Goal: Transaction & Acquisition: Purchase product/service

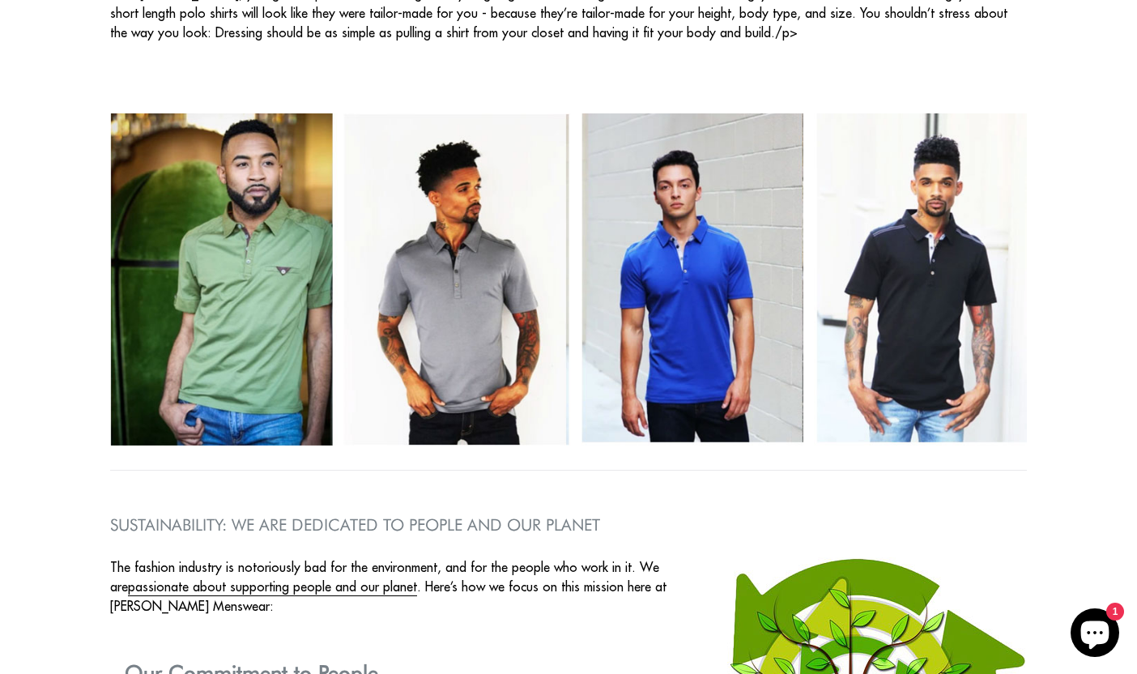
scroll to position [2143, 0]
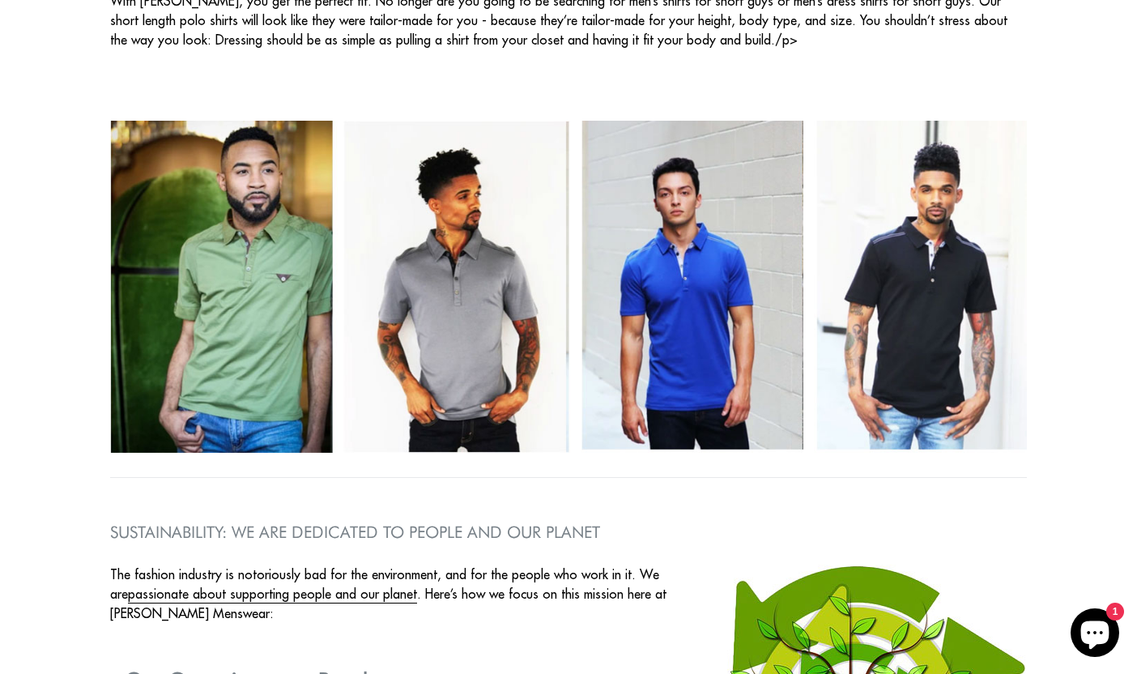
click at [236, 341] on img at bounding box center [568, 287] width 917 height 333
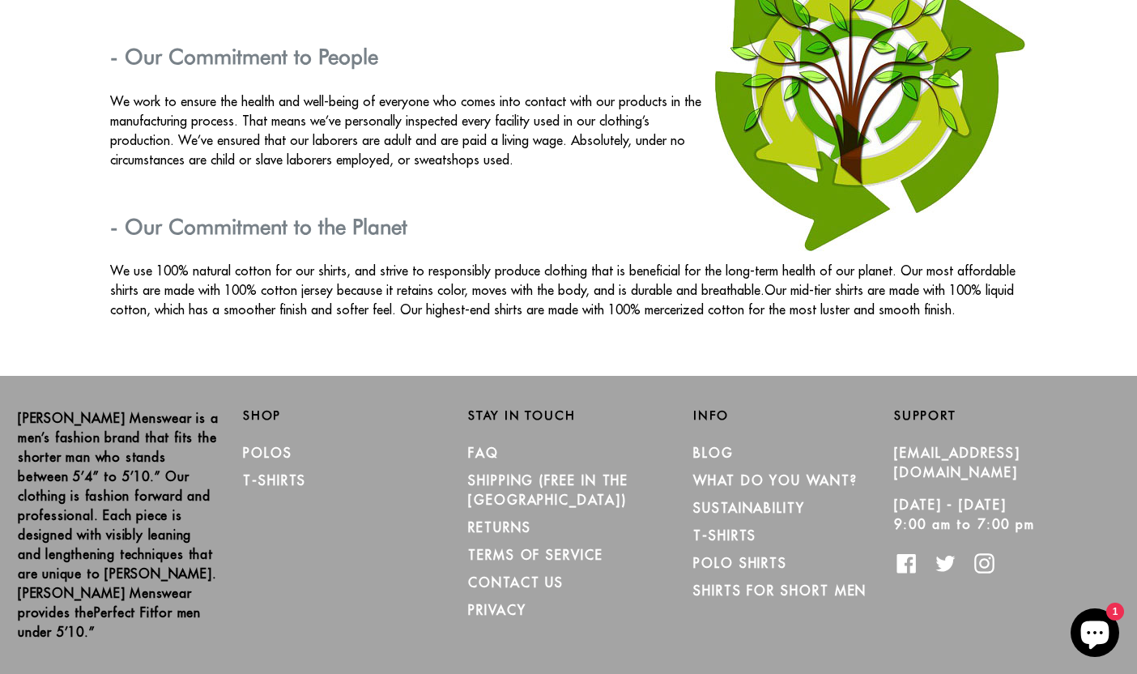
scroll to position [2760, 0]
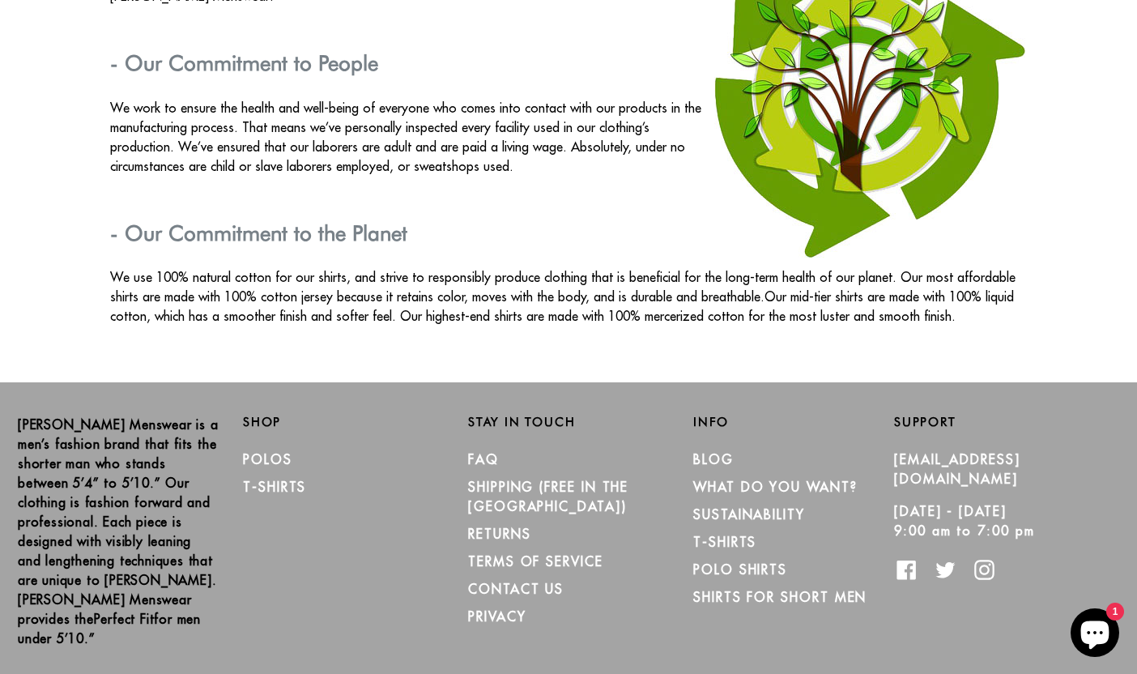
click at [270, 447] on li "Polos" at bounding box center [343, 459] width 201 height 28
click at [268, 458] on link "Polos" at bounding box center [267, 459] width 49 height 16
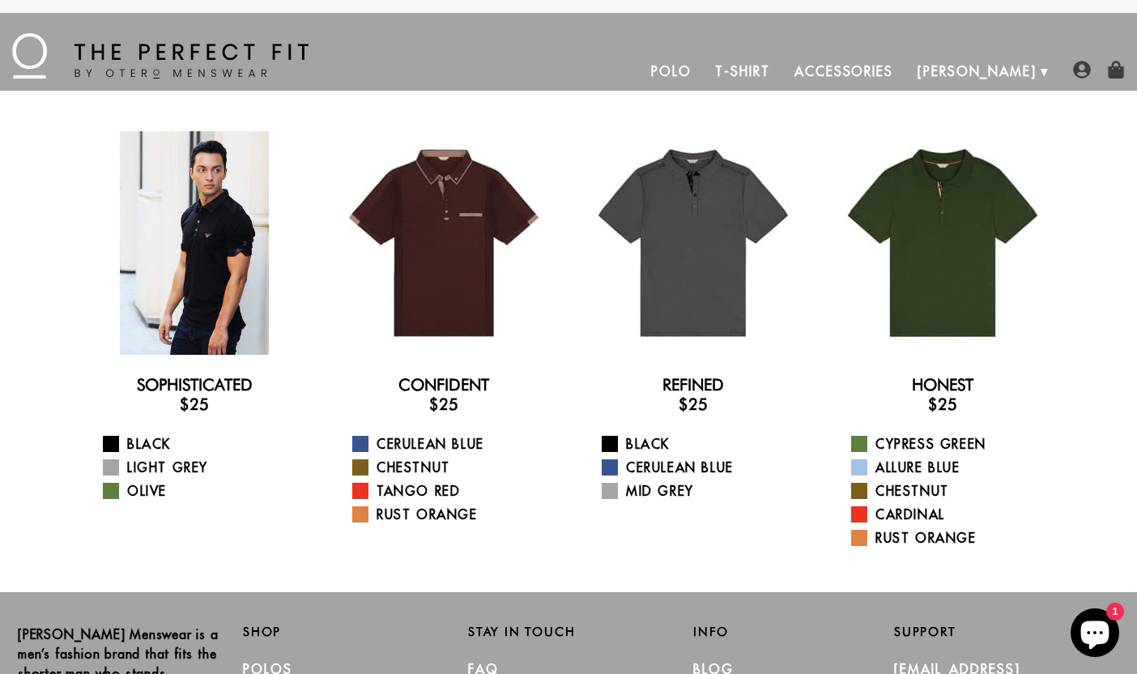
click at [211, 248] on div at bounding box center [195, 243] width 224 height 224
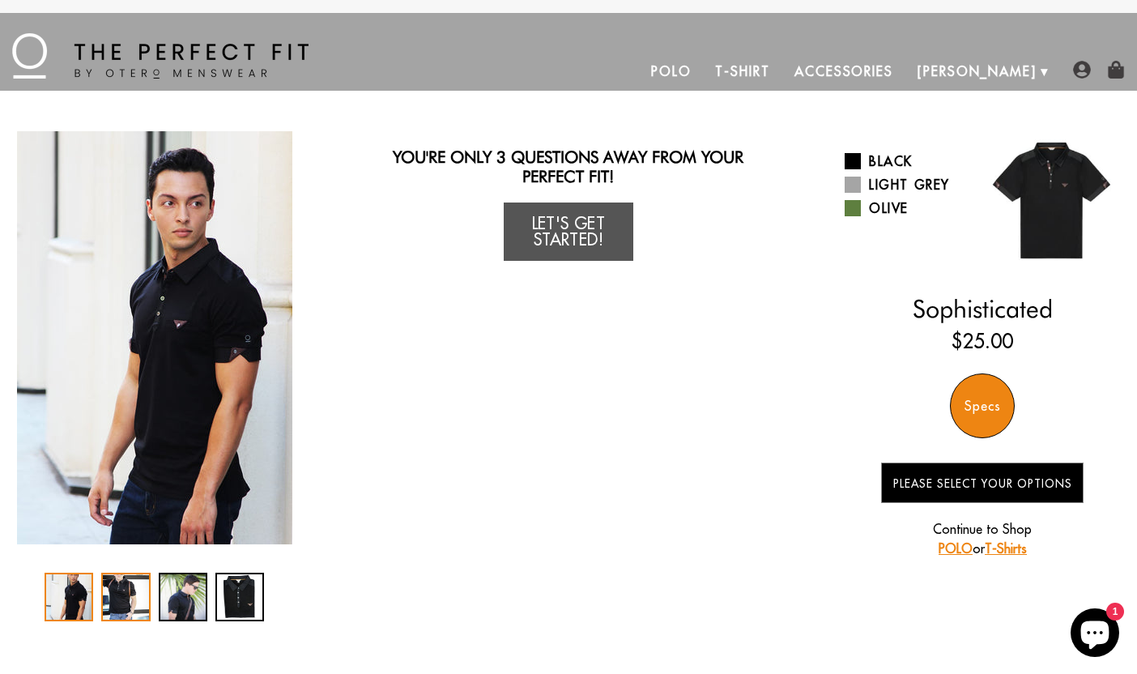
click at [121, 594] on div "2 / 4" at bounding box center [125, 597] width 49 height 49
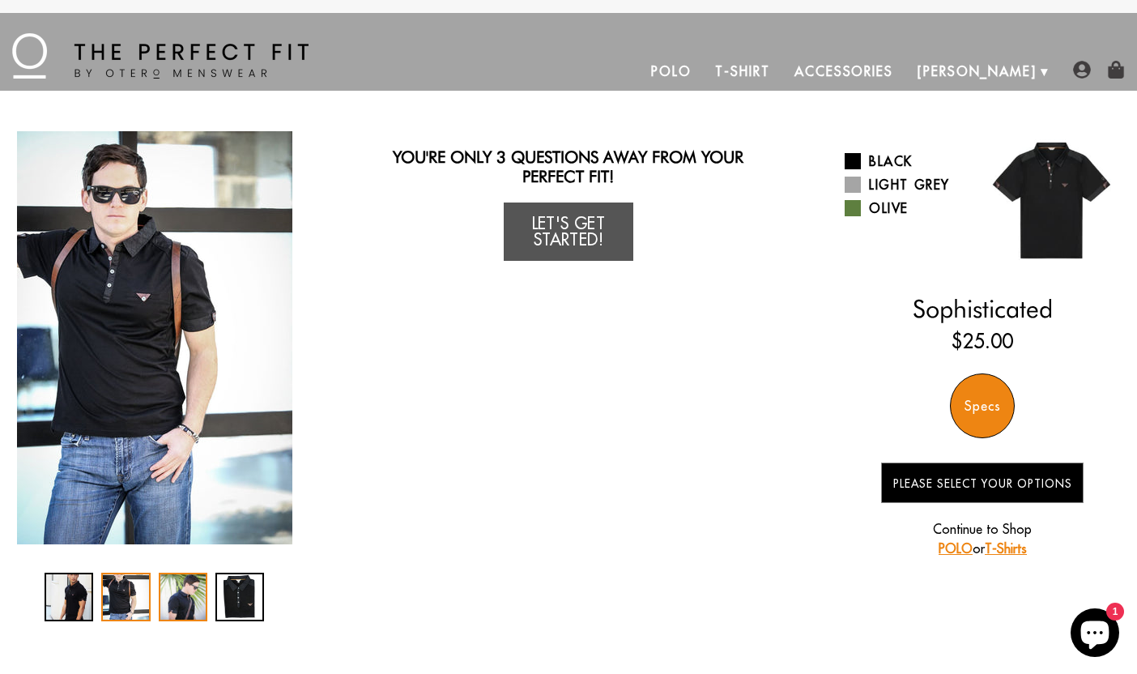
click at [178, 586] on div "3 / 4" at bounding box center [183, 597] width 49 height 49
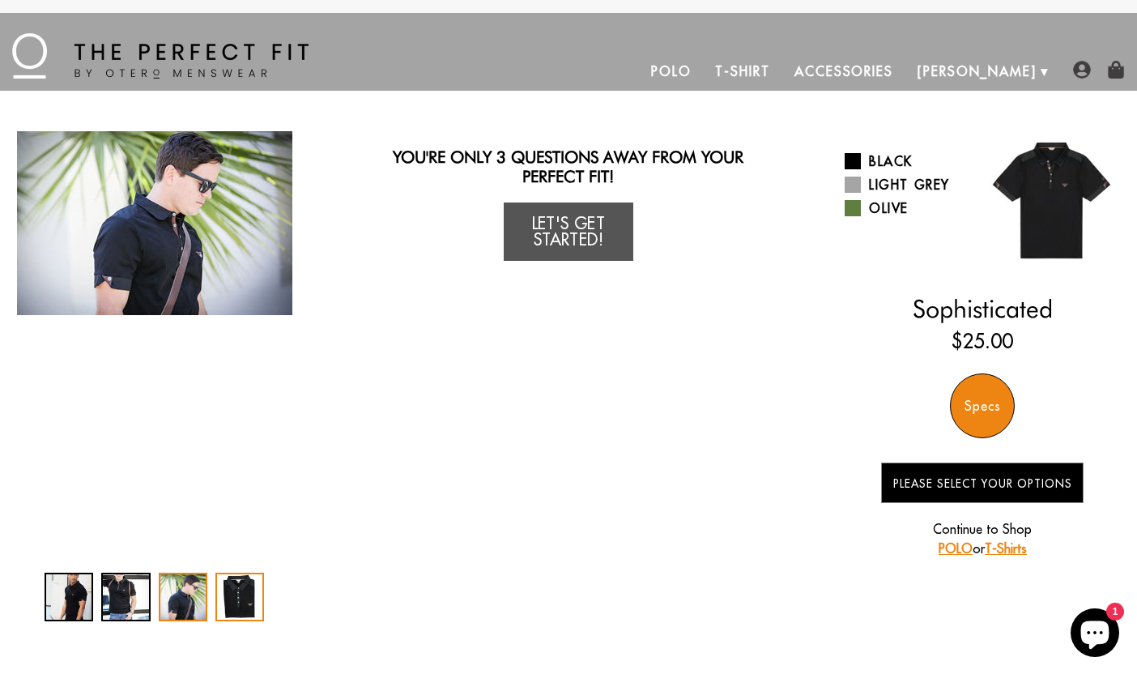
click at [237, 589] on div "4 / 4" at bounding box center [239, 597] width 49 height 49
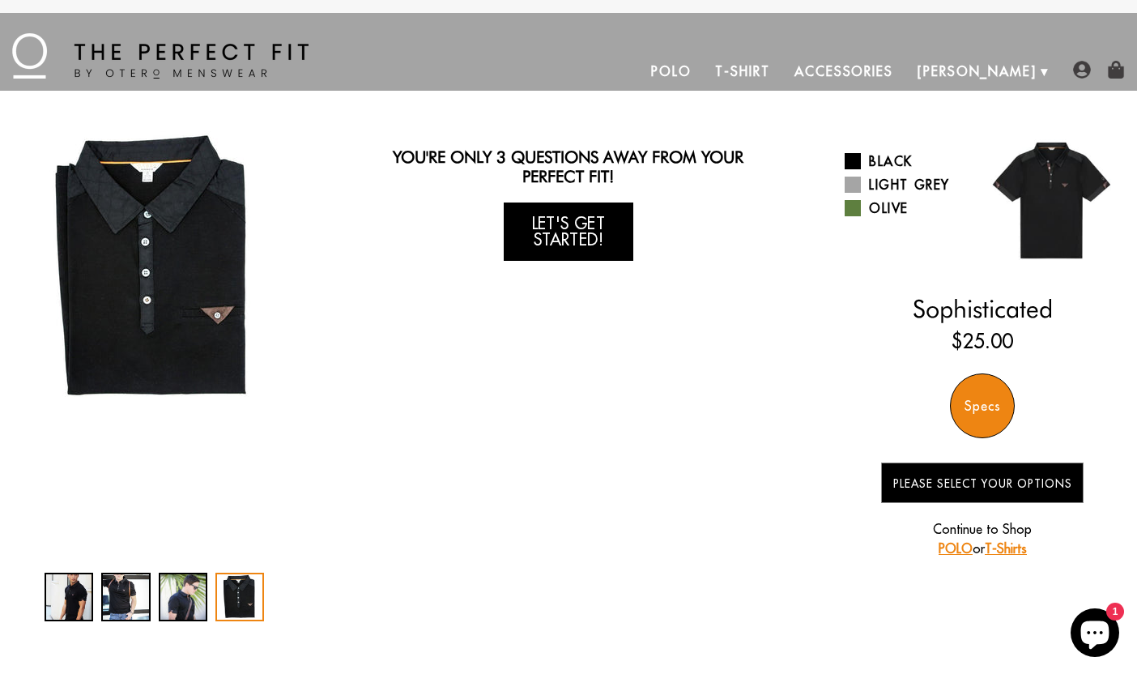
click at [579, 230] on link "Let's Get Started!" at bounding box center [569, 231] width 130 height 58
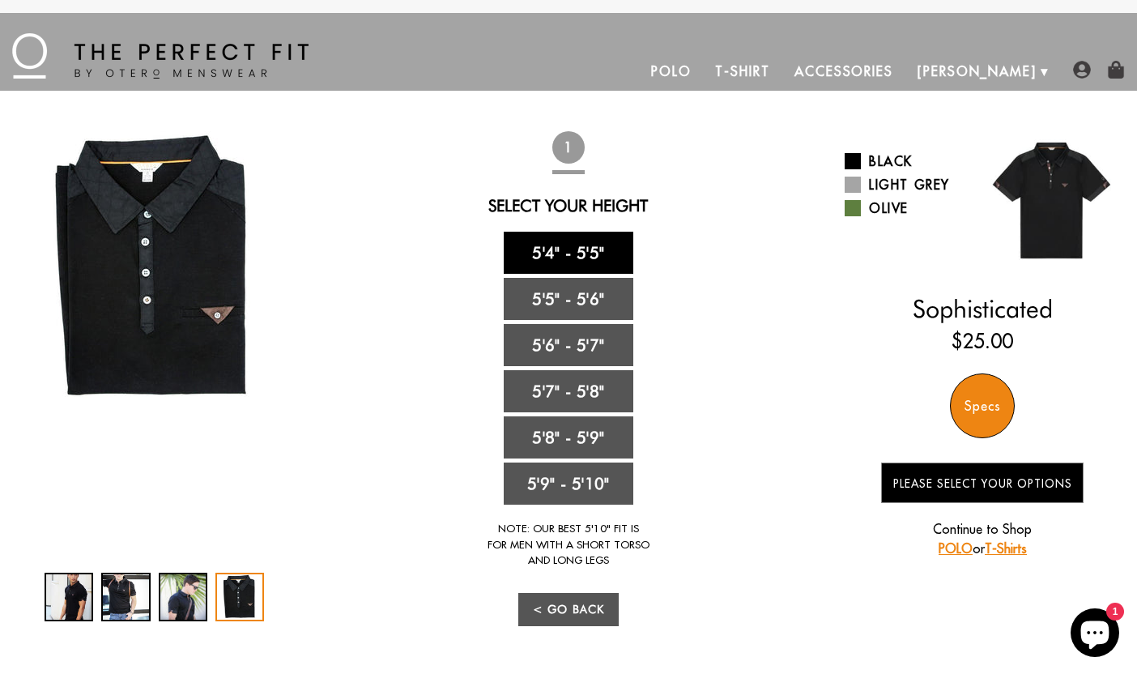
click at [556, 247] on link "5'4" - 5'5"" at bounding box center [569, 253] width 130 height 42
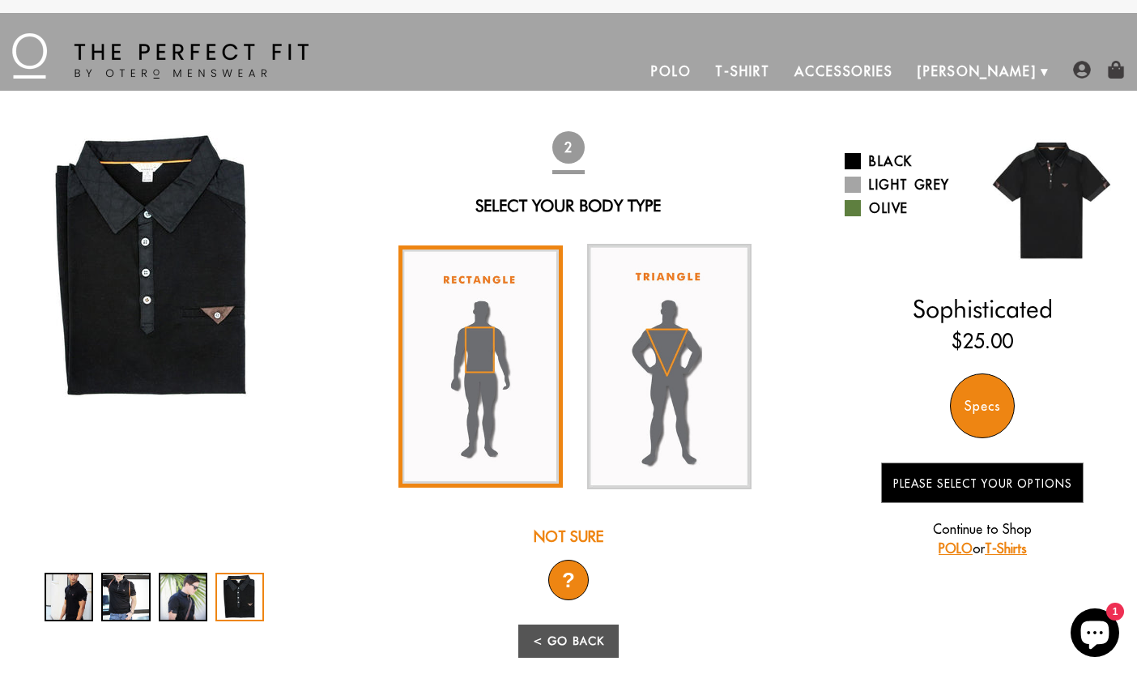
click at [484, 361] on img at bounding box center [480, 366] width 164 height 243
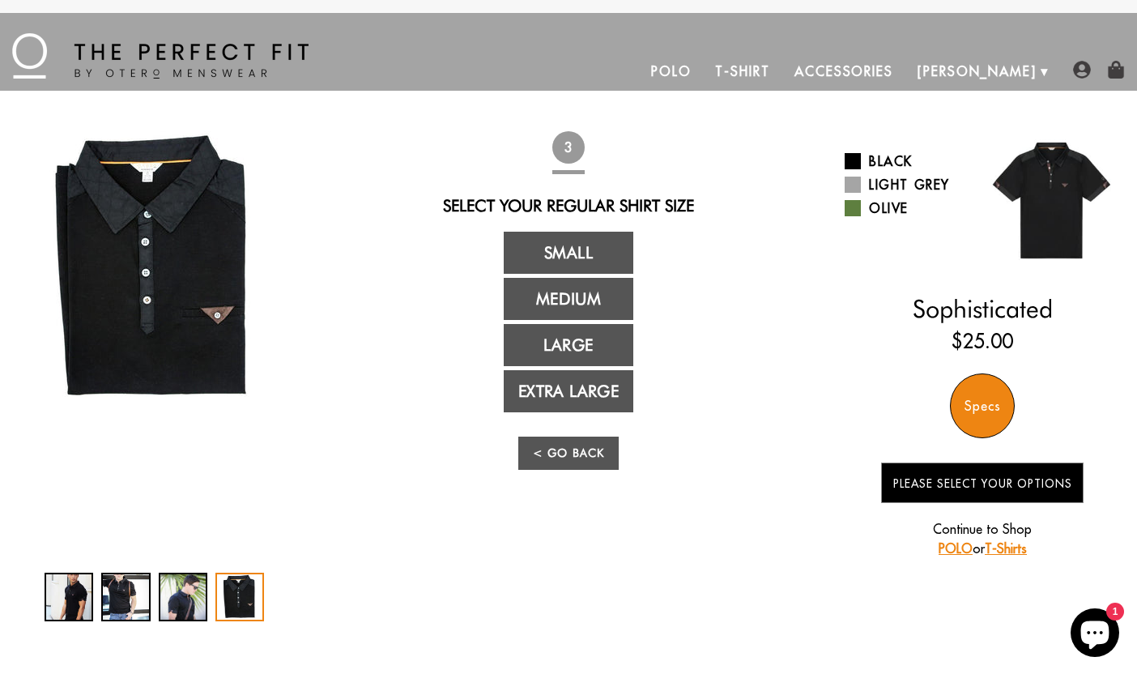
click at [484, 361] on div "Small Medium Large Extra Large" at bounding box center [568, 322] width 364 height 181
click at [567, 296] on link "Medium" at bounding box center [569, 299] width 130 height 42
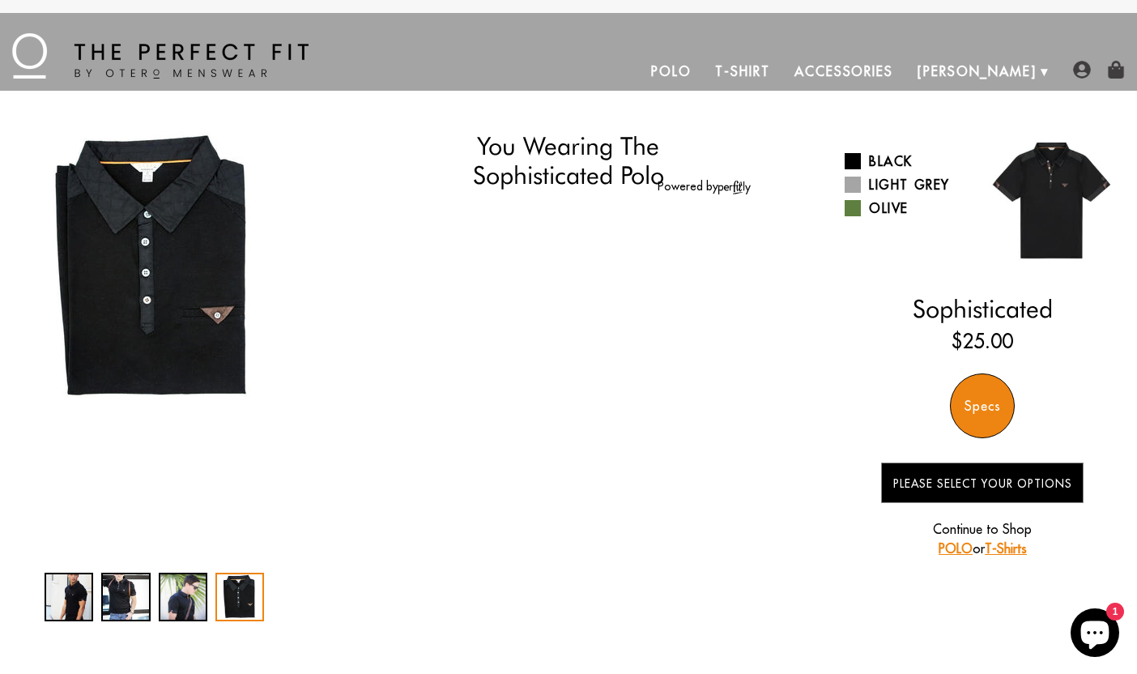
select select "M"
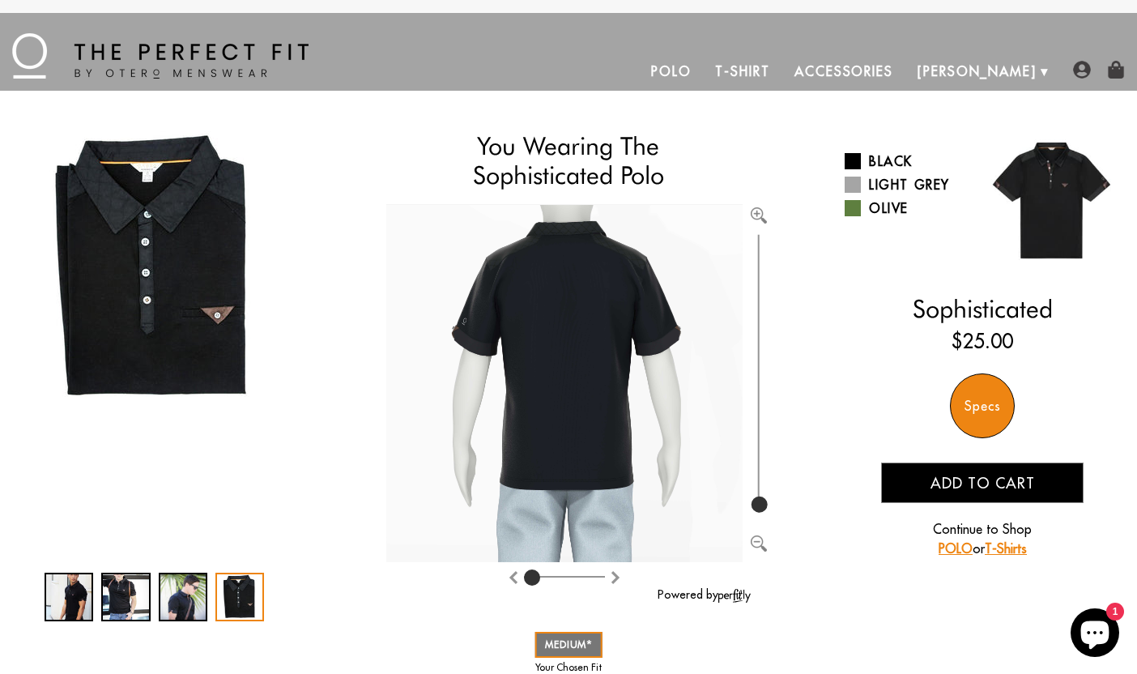
drag, startPoint x: 563, startPoint y: 576, endPoint x: 517, endPoint y: 573, distance: 46.3
click at [517, 573] on div at bounding box center [564, 578] width 356 height 32
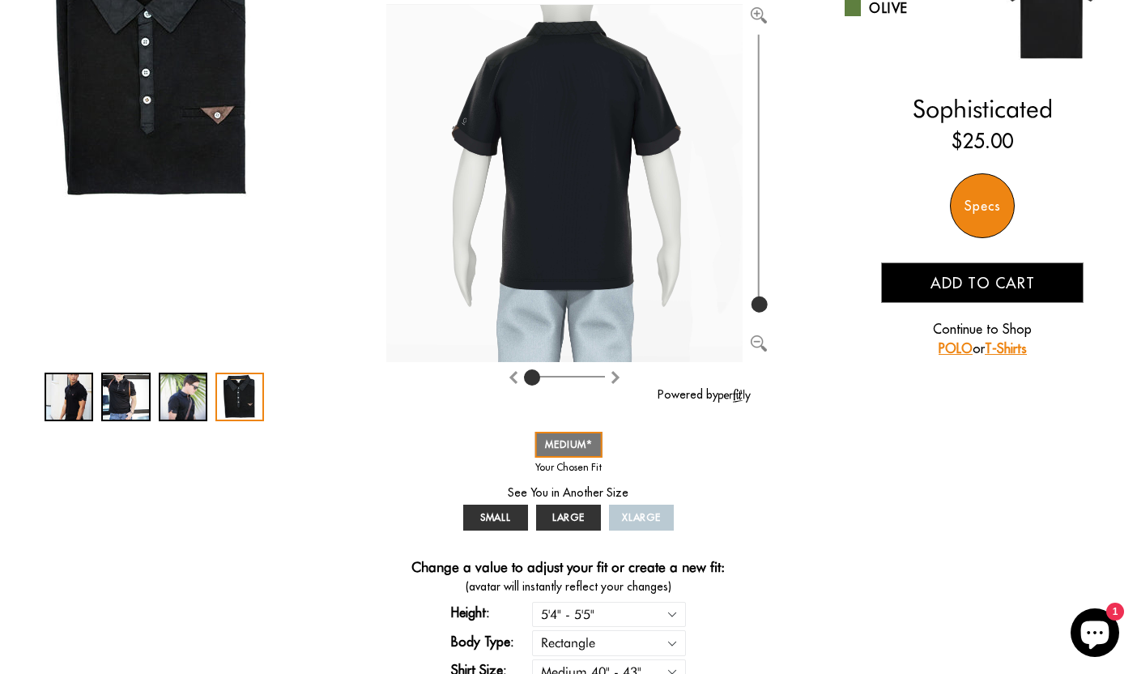
scroll to position [202, 0]
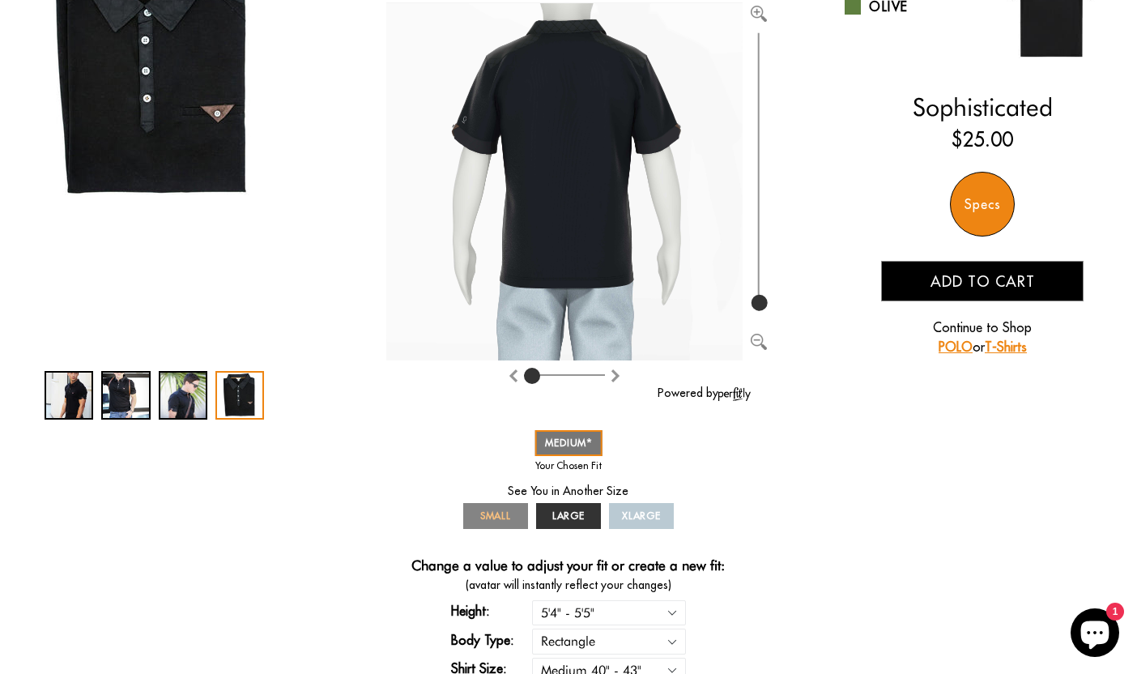
click at [498, 510] on span "SMALL" at bounding box center [496, 515] width 32 height 12
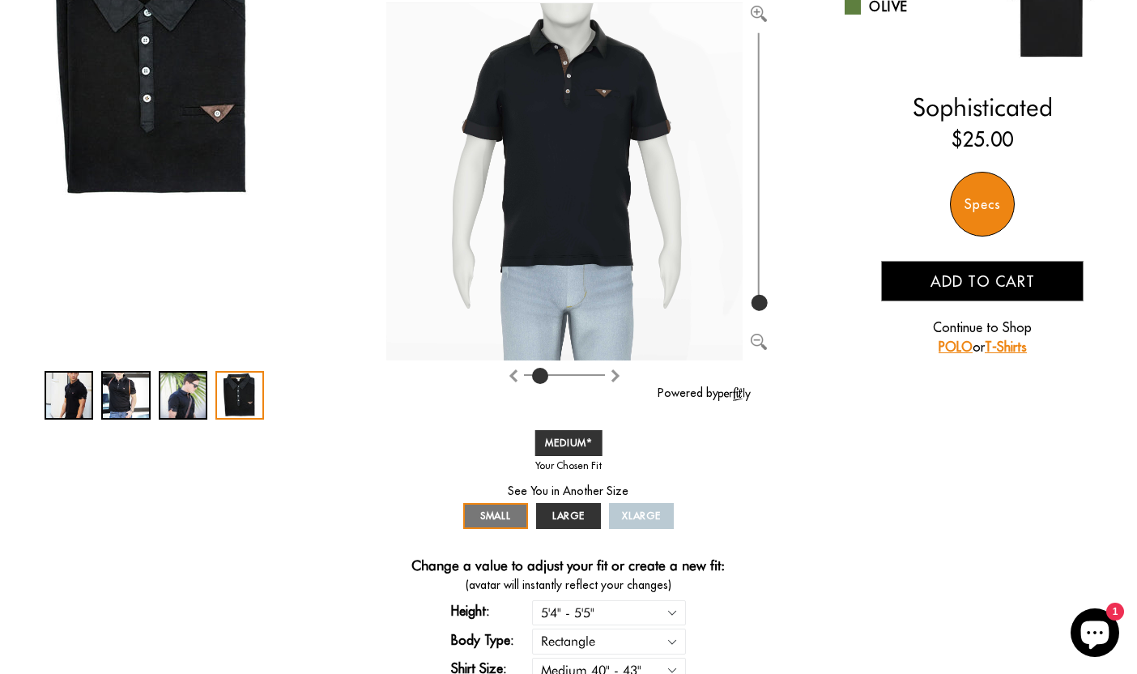
type input "0"
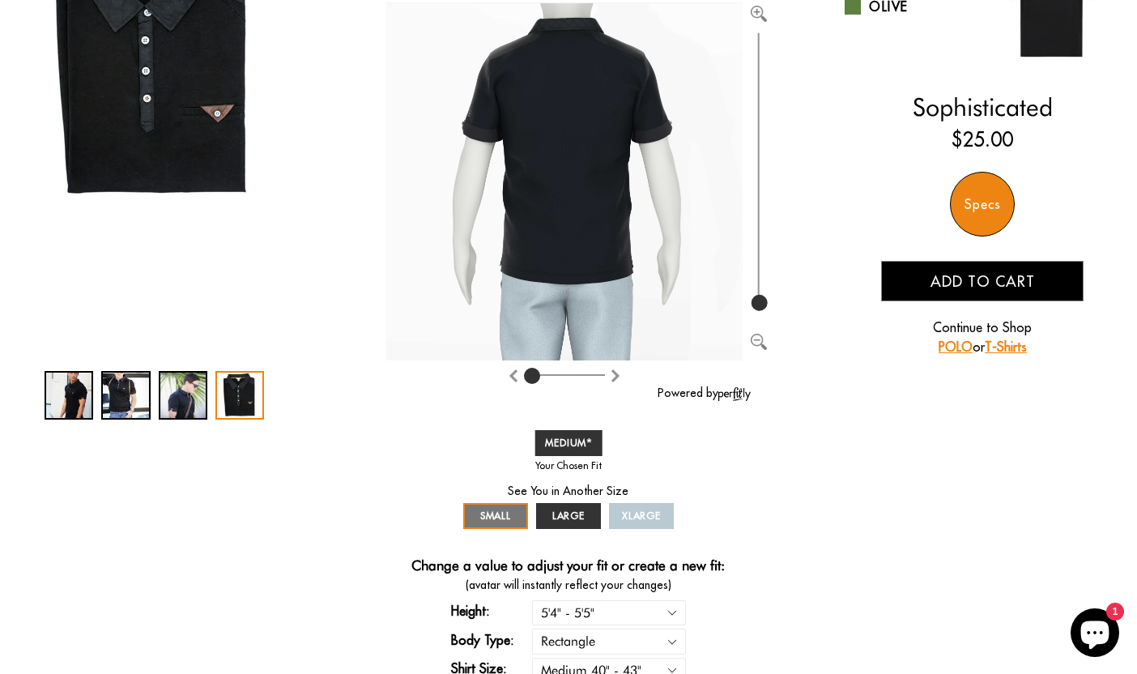
click at [530, 377] on input "range" at bounding box center [564, 378] width 81 height 2
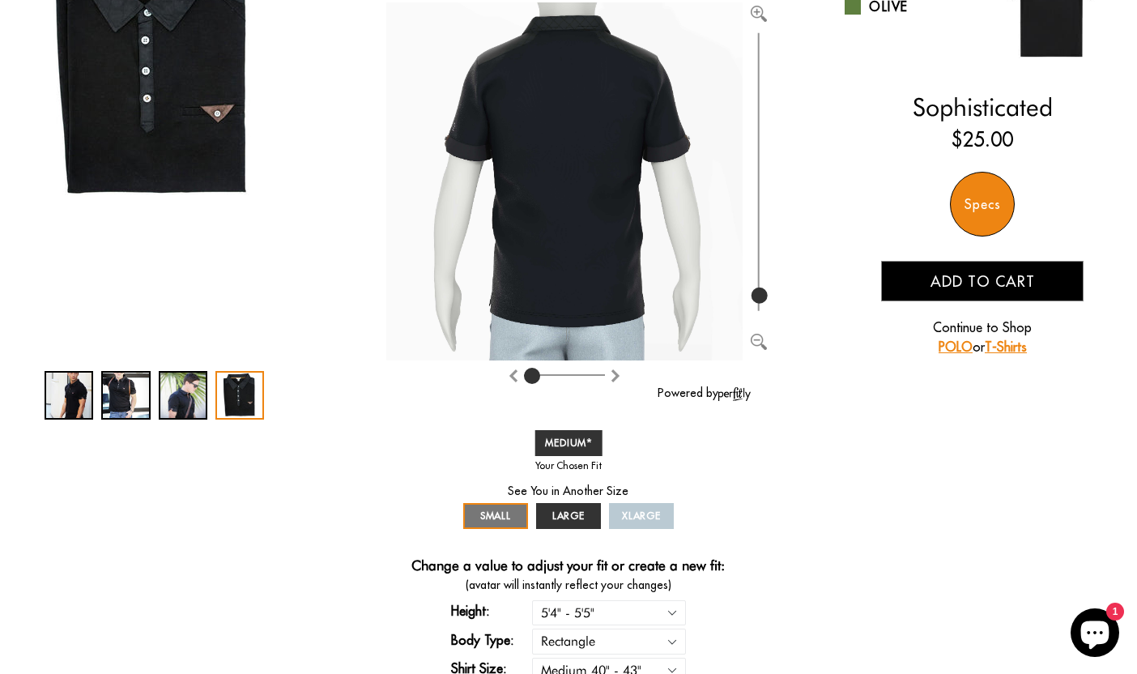
type input "125"
click at [762, 295] on input "range" at bounding box center [759, 172] width 16 height 286
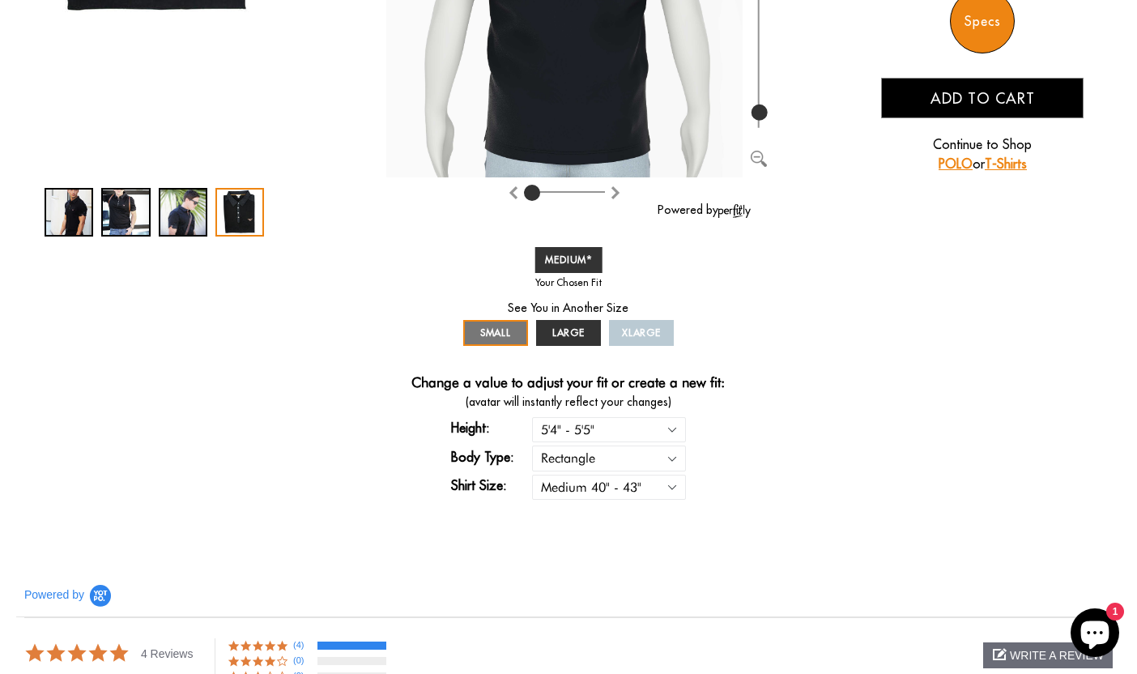
scroll to position [386, 0]
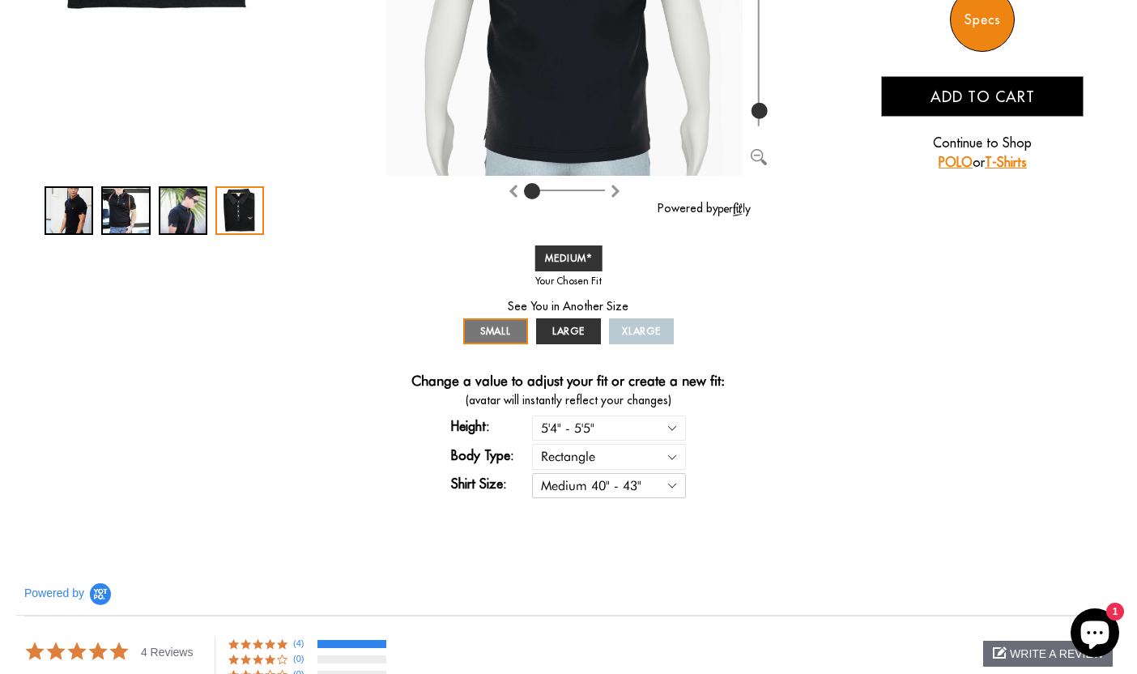
select select "S"
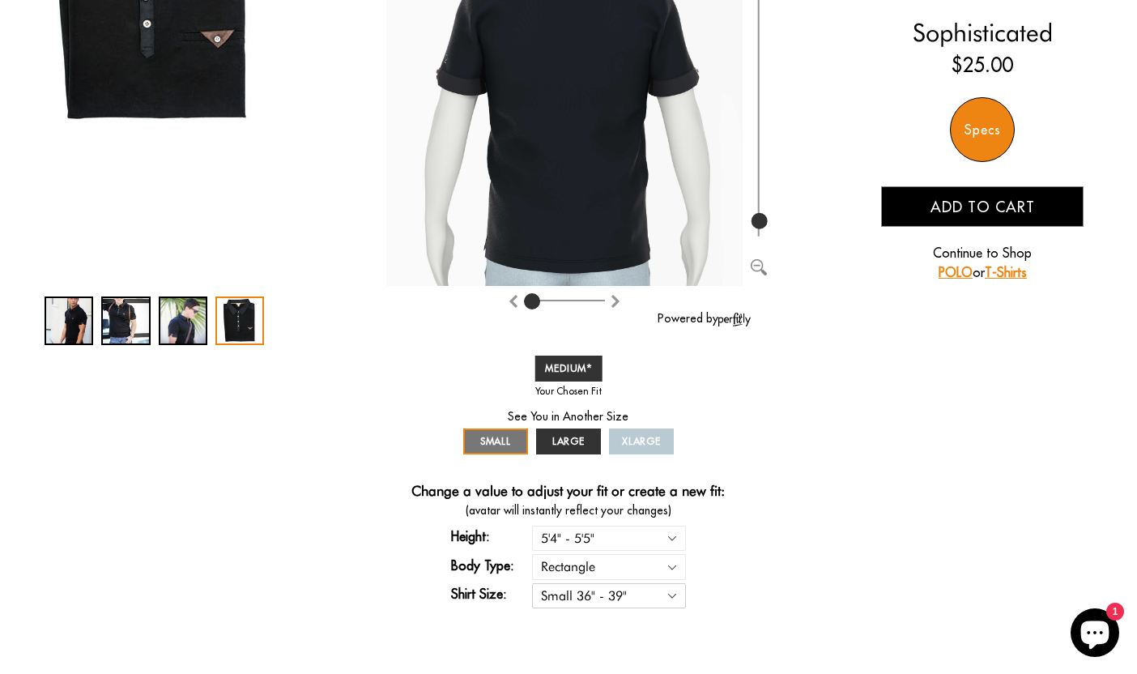
type input "4"
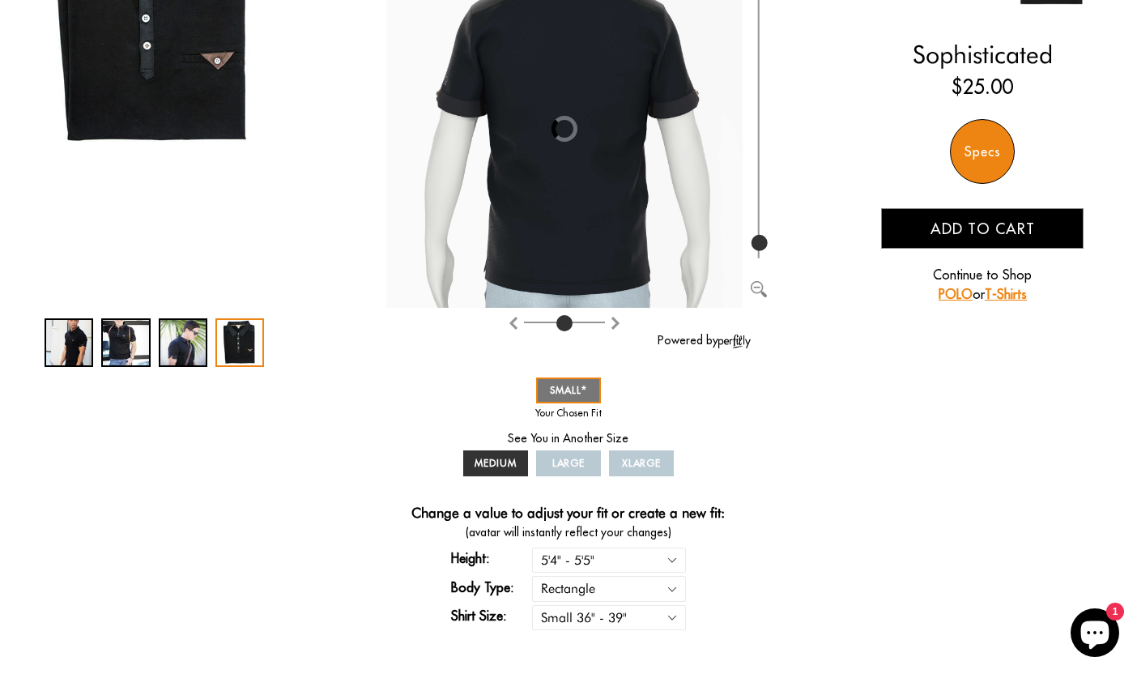
type input "100"
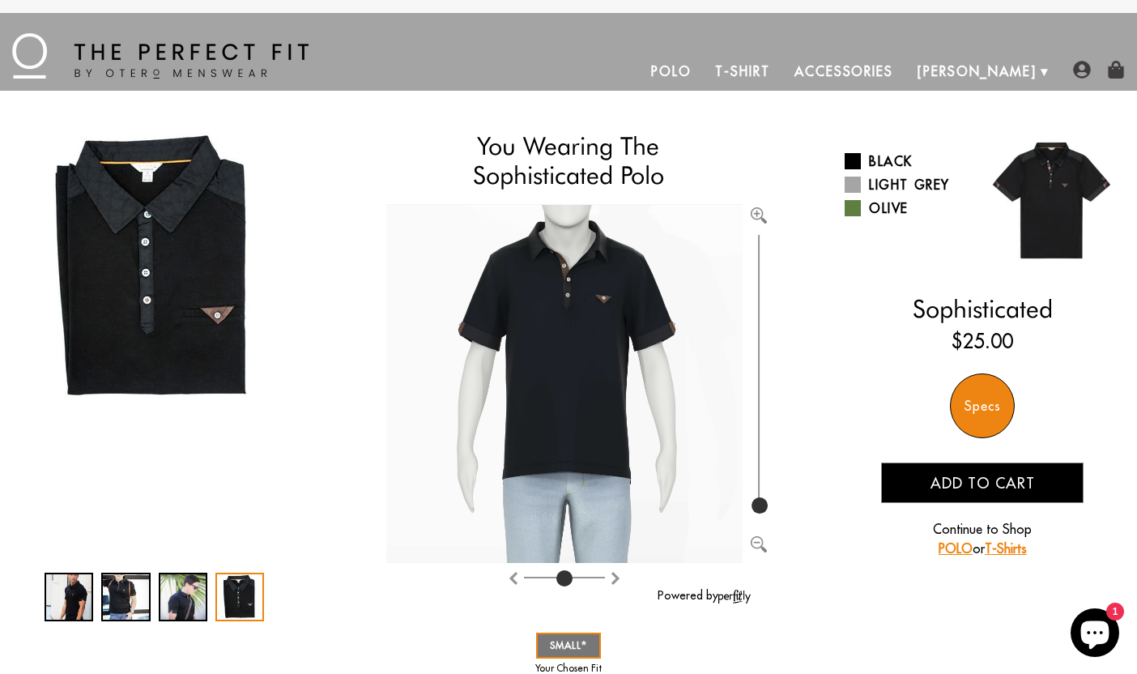
scroll to position [0, 0]
click at [854, 187] on span at bounding box center [853, 185] width 16 height 16
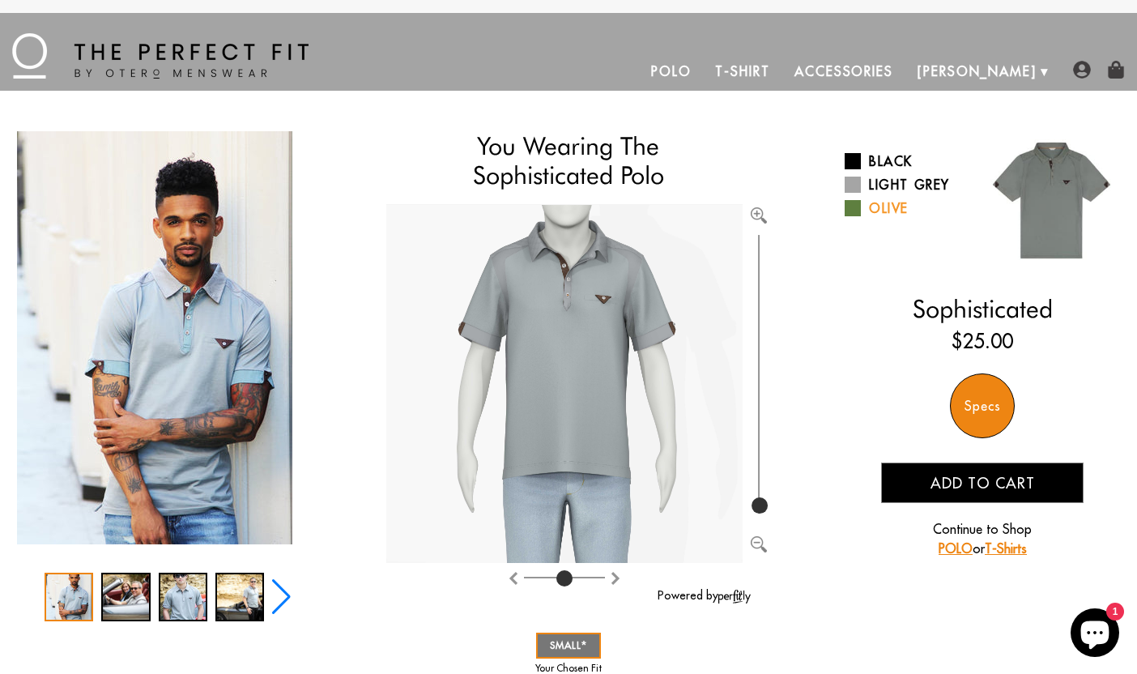
click at [857, 205] on span at bounding box center [853, 208] width 16 height 16
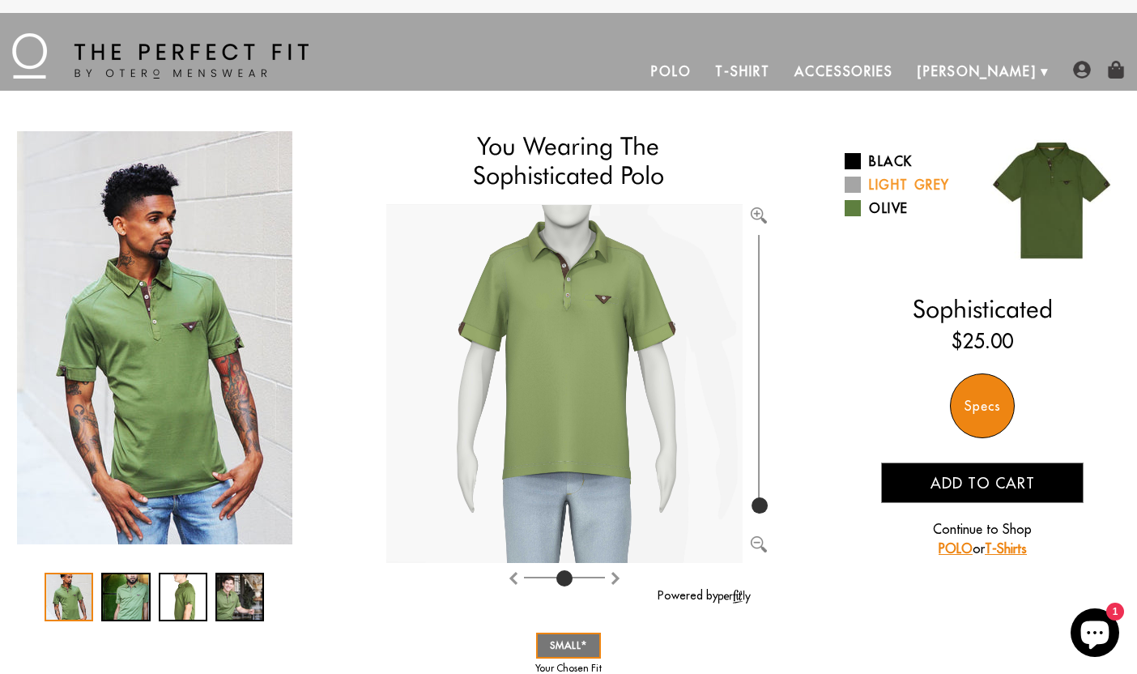
click at [858, 179] on span at bounding box center [853, 185] width 16 height 16
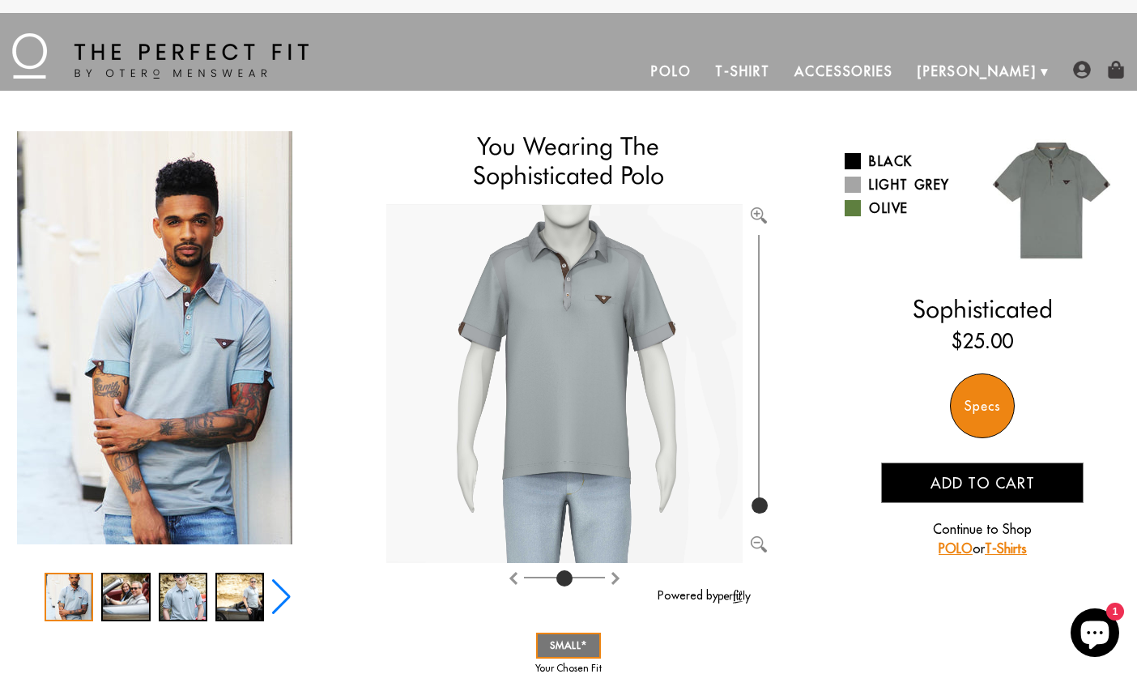
click at [982, 405] on div "Specs" at bounding box center [982, 405] width 65 height 65
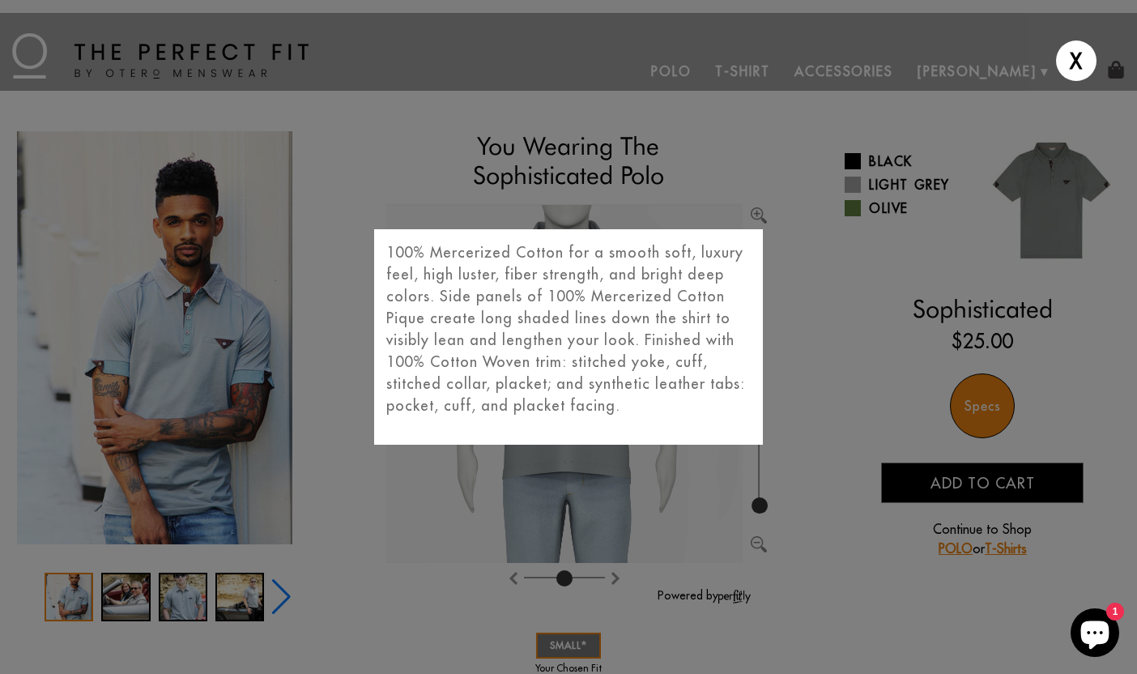
click at [387, 495] on div "X 100% Mercerized Cotton for a smooth soft, luxury feel, high luster, fiber str…" at bounding box center [568, 337] width 1137 height 674
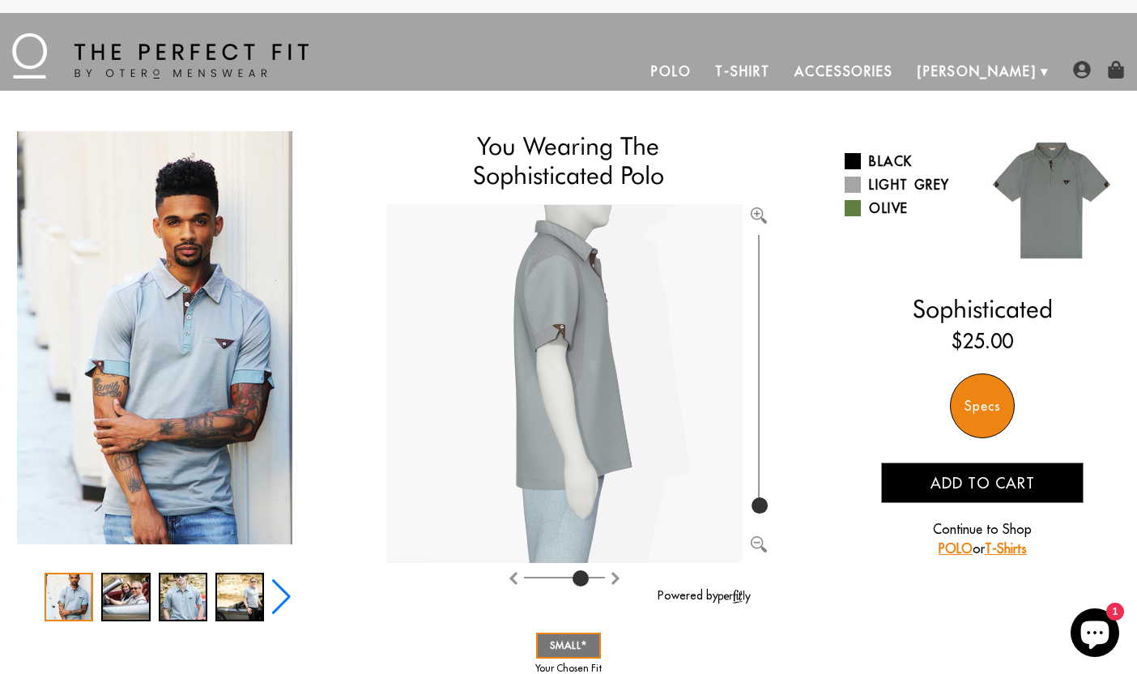
drag, startPoint x: 566, startPoint y: 574, endPoint x: 580, endPoint y: 577, distance: 14.0
click at [580, 580] on input "range" at bounding box center [564, 581] width 81 height 2
click at [514, 577] on img "Rotate clockwise" at bounding box center [513, 578] width 13 height 13
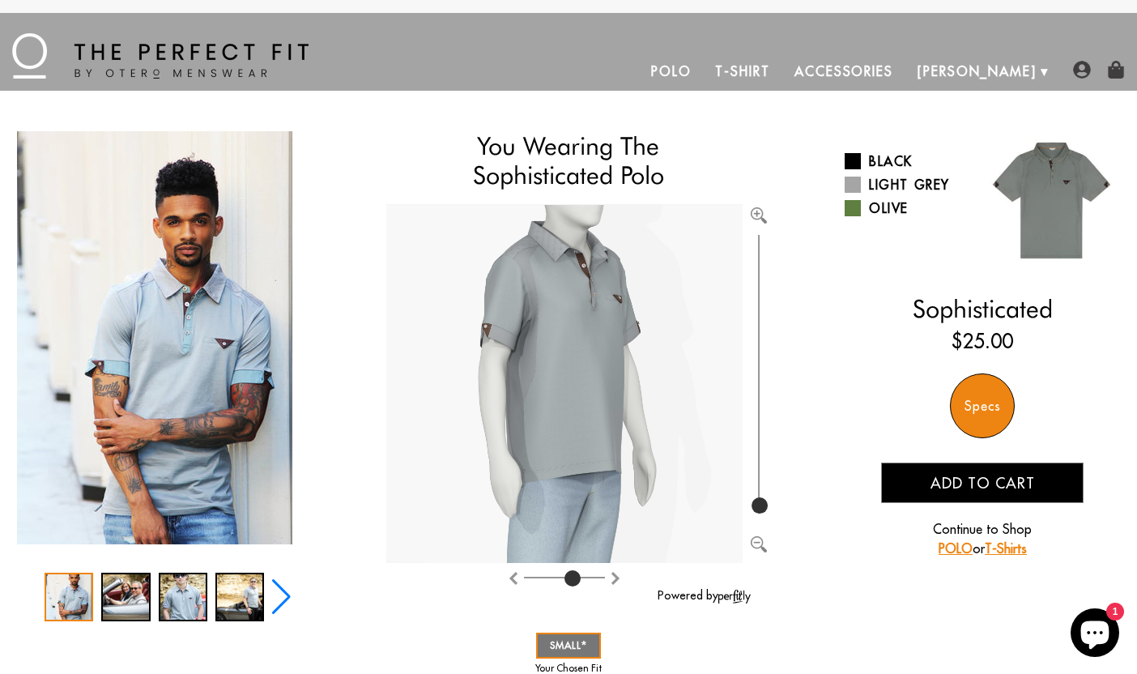
click at [514, 577] on img "Rotate clockwise" at bounding box center [513, 578] width 13 height 13
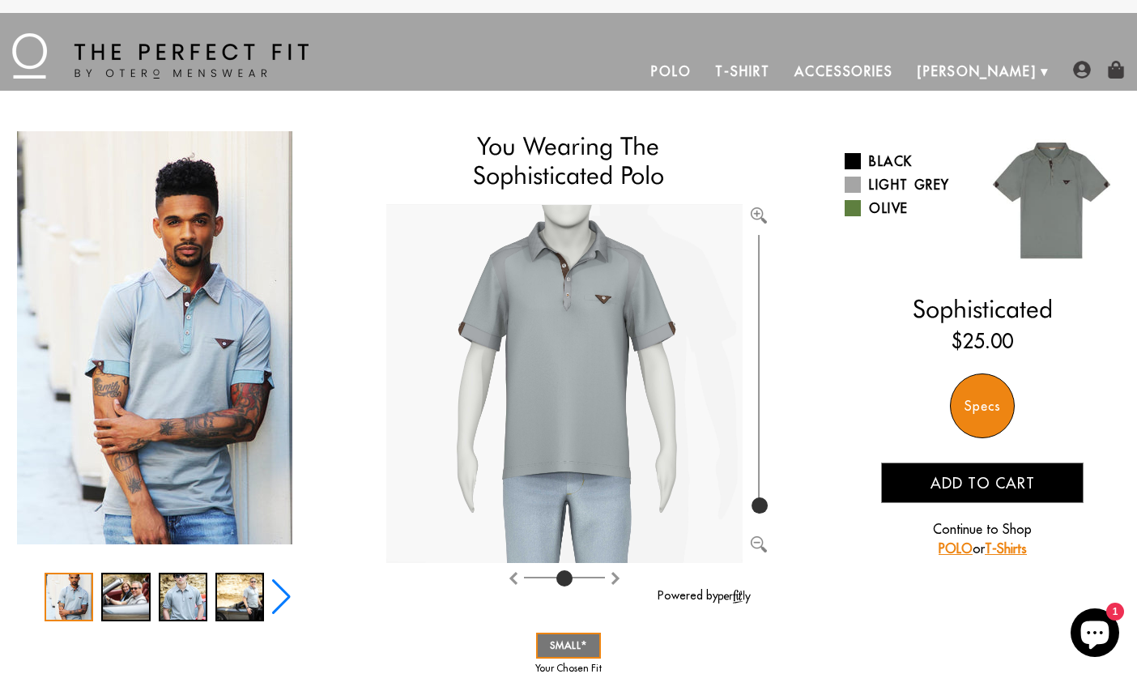
click at [514, 577] on img "Rotate clockwise" at bounding box center [513, 578] width 13 height 13
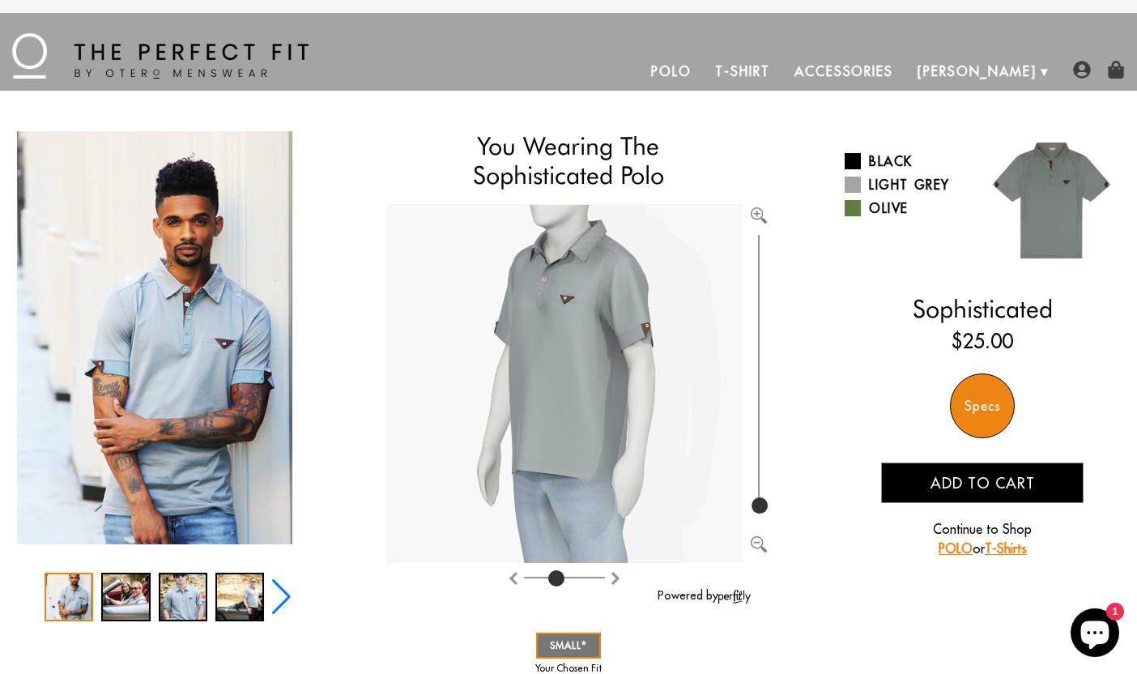
click at [514, 577] on img "Rotate clockwise" at bounding box center [513, 578] width 13 height 13
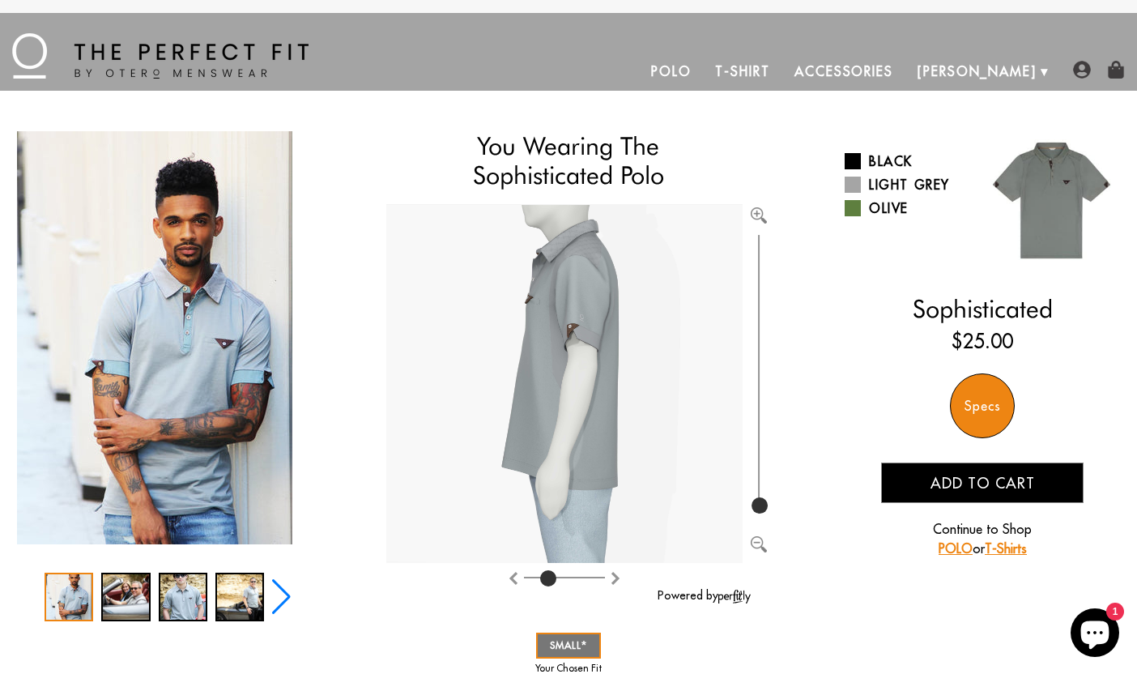
click at [616, 576] on img "Rotate counter clockwise" at bounding box center [615, 578] width 13 height 13
type input "3"
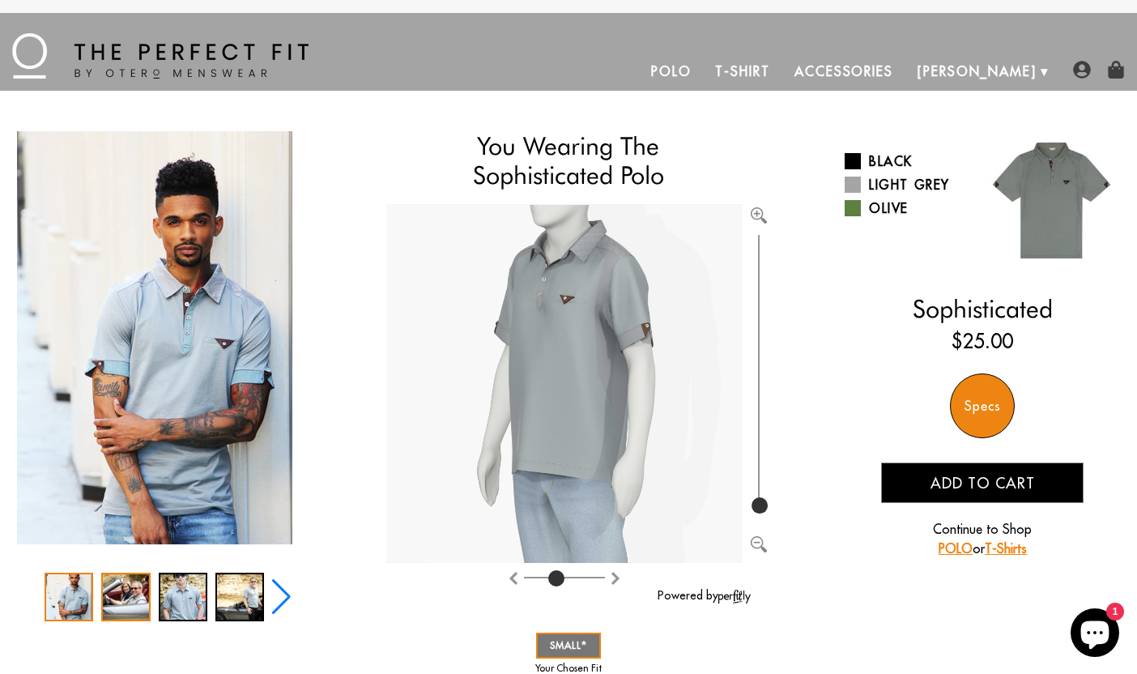
click at [150, 581] on div "2 / 5" at bounding box center [125, 597] width 49 height 49
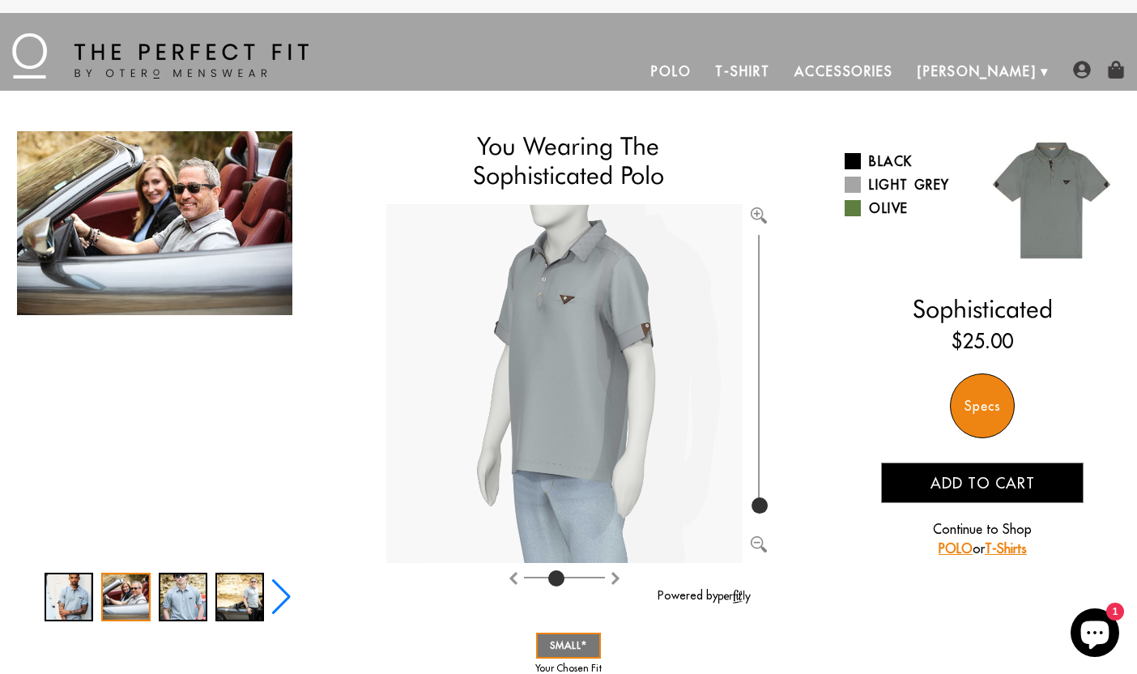
click at [117, 581] on div "2 / 5" at bounding box center [125, 597] width 49 height 49
click at [129, 590] on div "2 / 5" at bounding box center [125, 597] width 49 height 49
click at [165, 592] on div "3 / 5" at bounding box center [183, 597] width 49 height 49
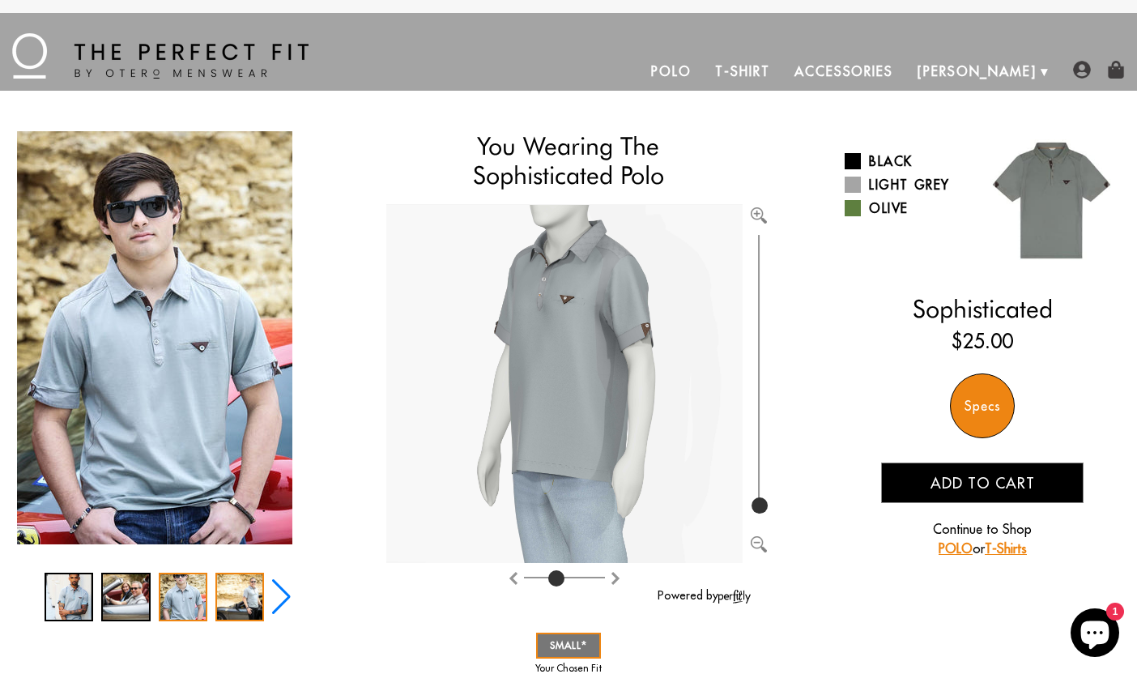
click at [238, 584] on div "4 / 5" at bounding box center [239, 597] width 49 height 49
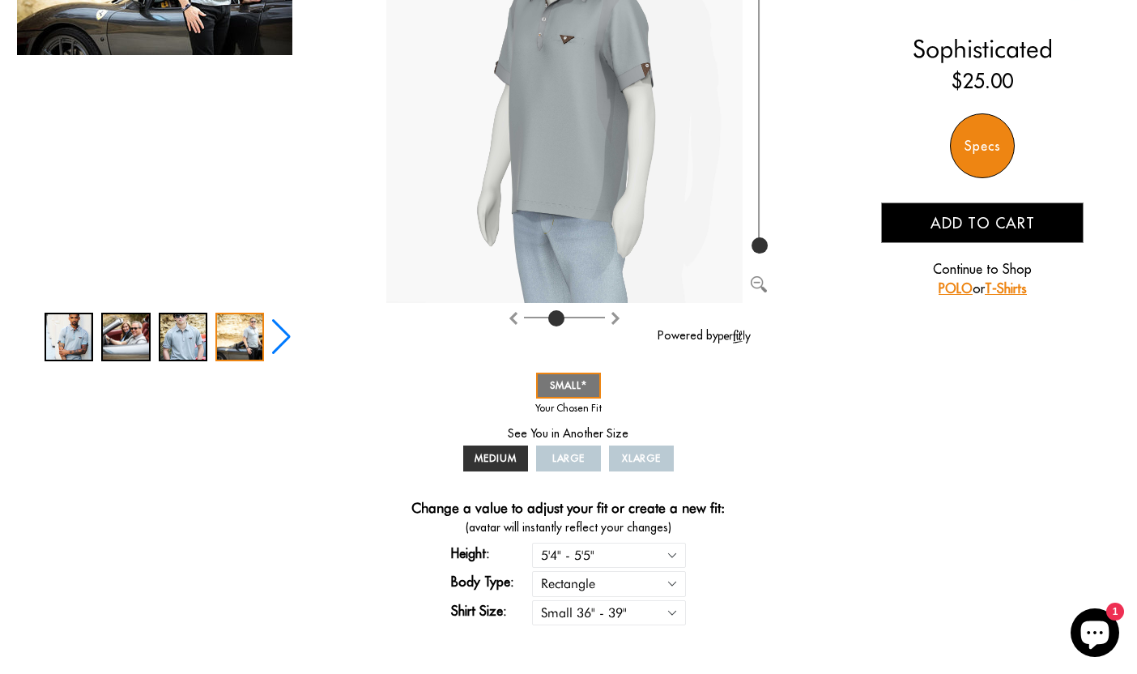
scroll to position [262, 0]
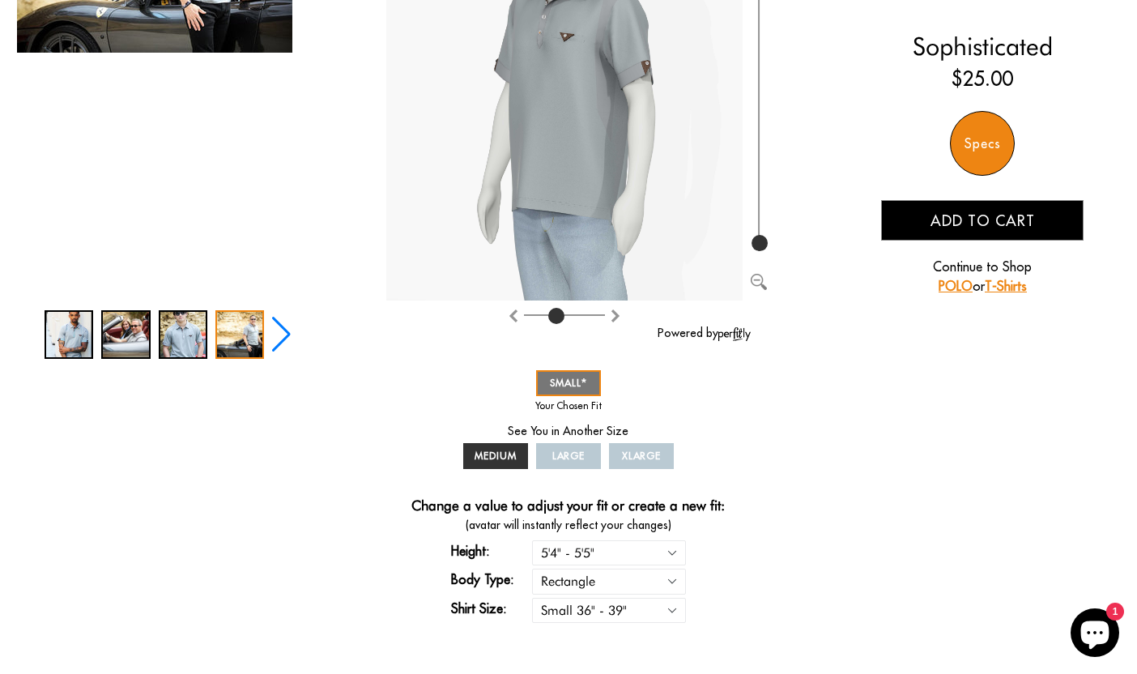
click at [1088, 622] on icon "Chat window" at bounding box center [1095, 635] width 28 height 28
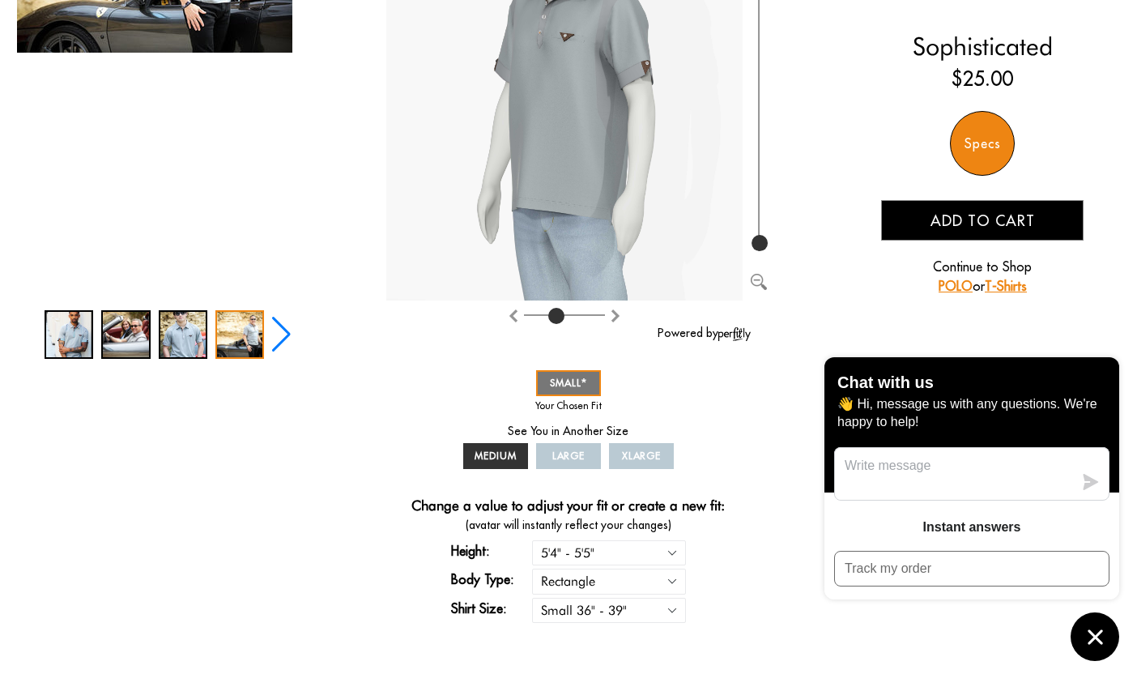
click at [1092, 630] on icon "Chat window" at bounding box center [1095, 636] width 25 height 25
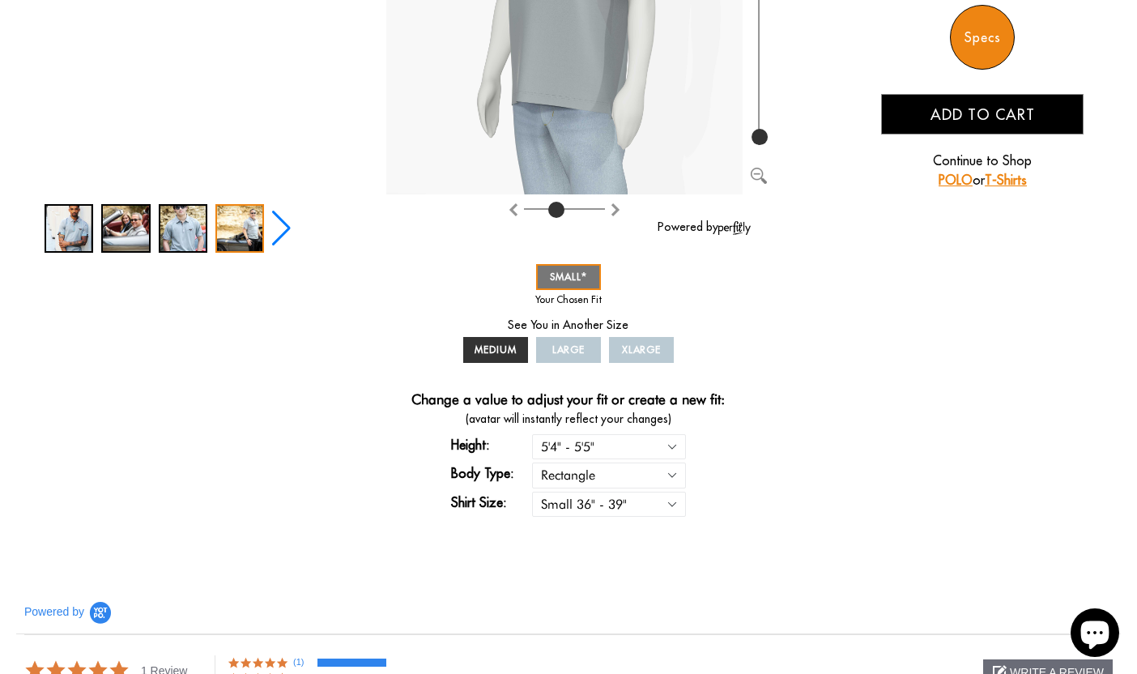
scroll to position [381, 0]
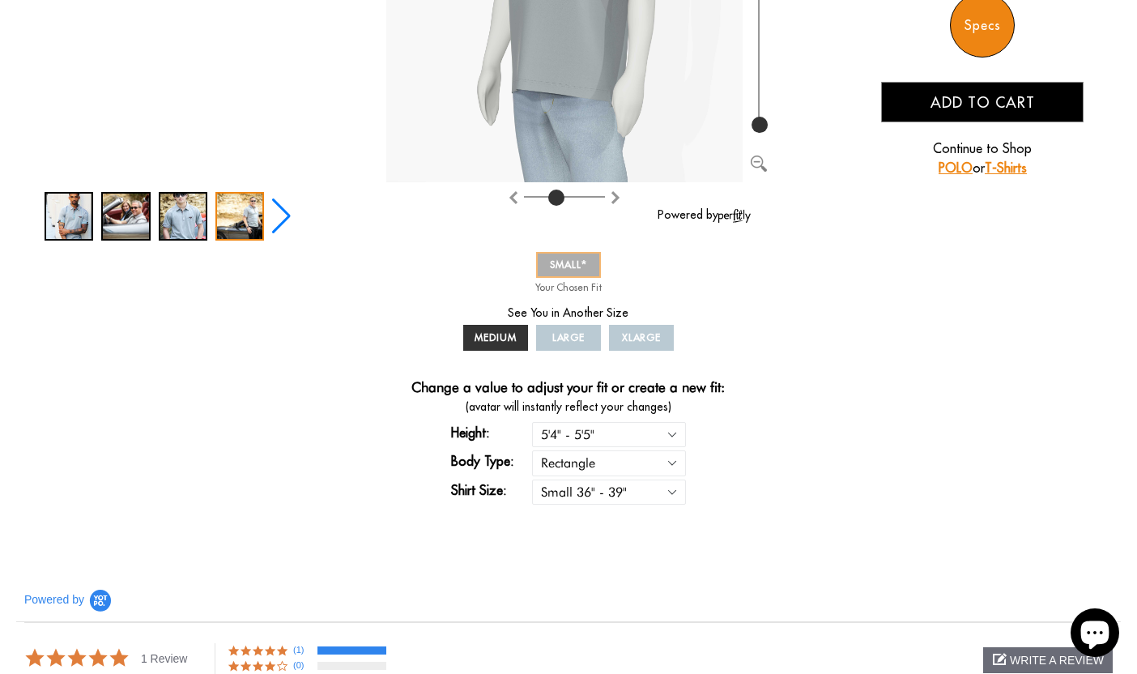
click at [572, 263] on span "SMALL" at bounding box center [568, 264] width 37 height 12
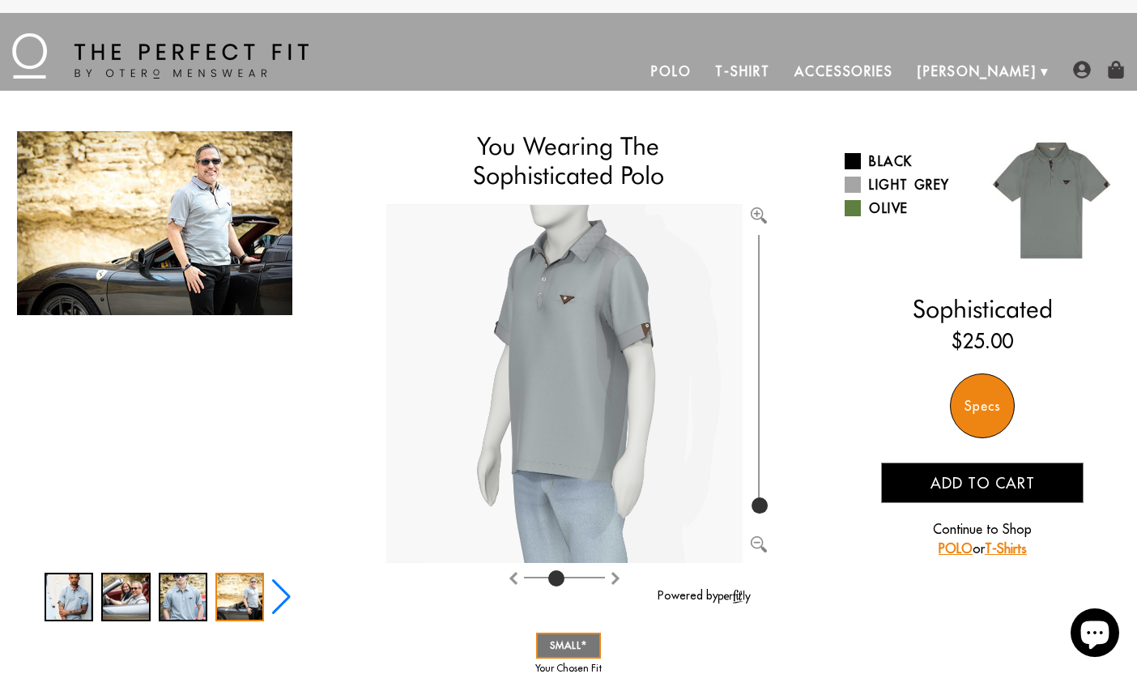
scroll to position [0, 0]
click at [782, 65] on link "T-Shirt" at bounding box center [742, 71] width 79 height 39
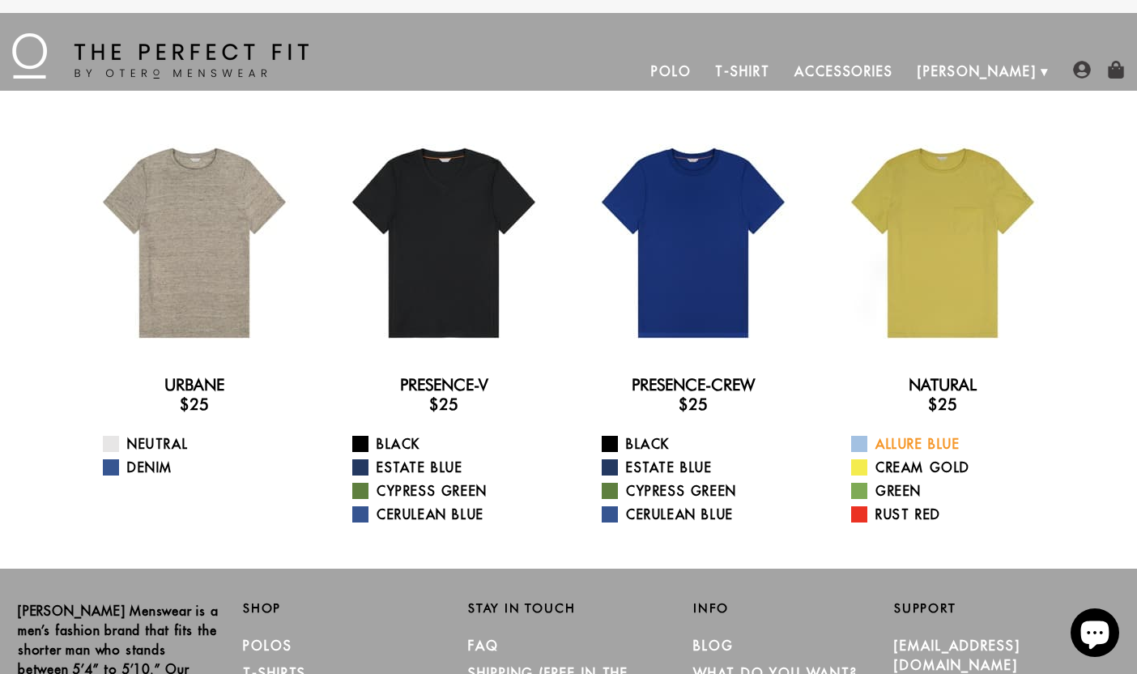
click at [860, 440] on span at bounding box center [859, 444] width 16 height 16
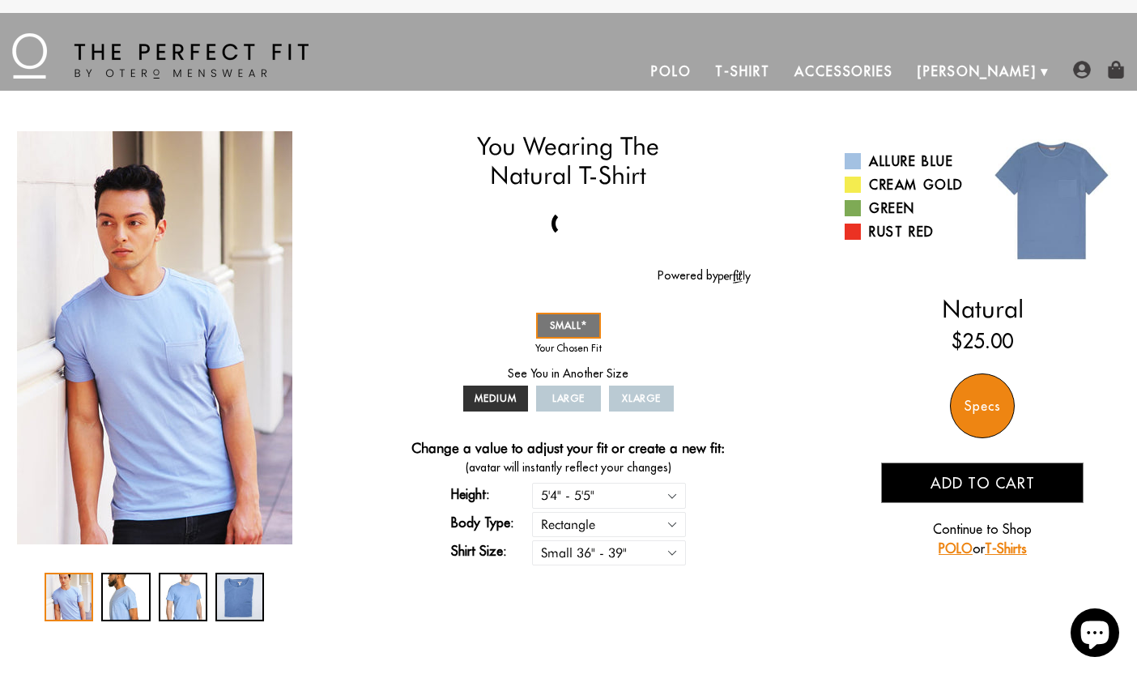
click at [782, 62] on link "T-Shirt" at bounding box center [742, 71] width 79 height 39
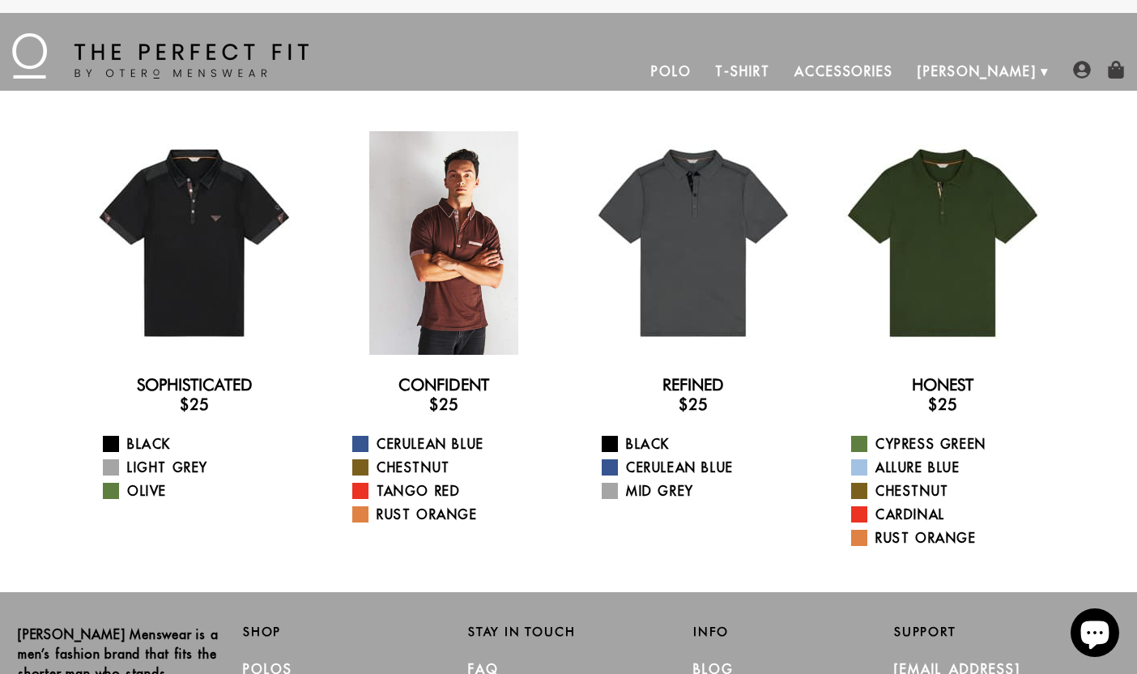
click at [462, 257] on div at bounding box center [444, 243] width 224 height 224
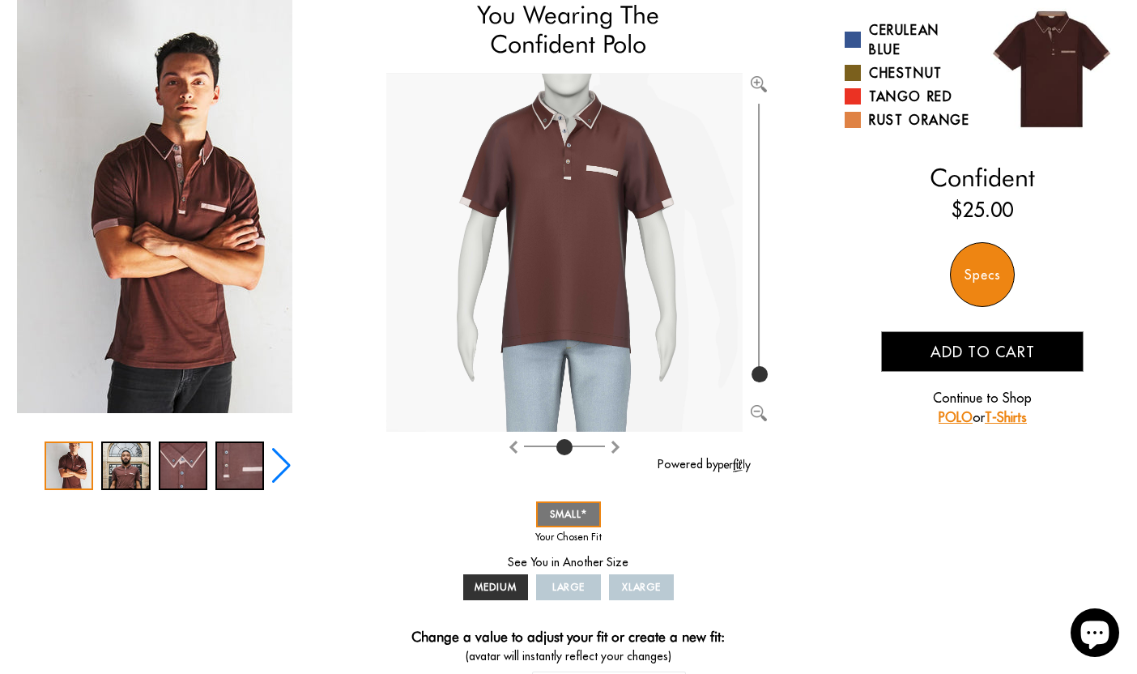
scroll to position [130, 0]
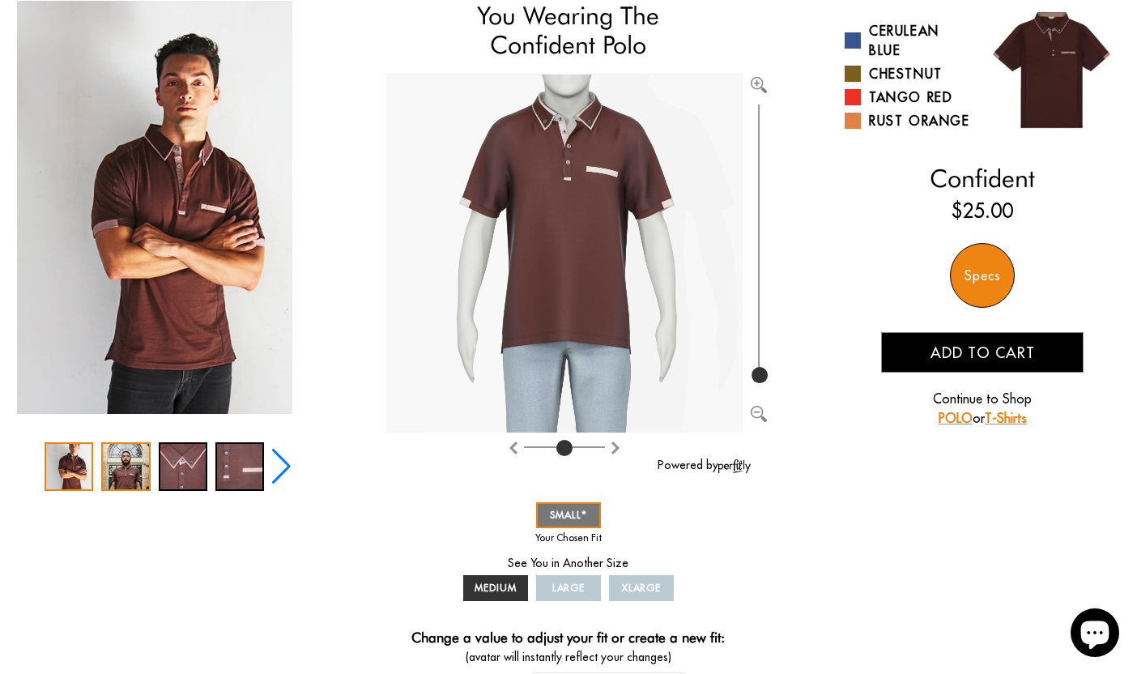
click at [126, 464] on div "2 / 5" at bounding box center [125, 466] width 49 height 49
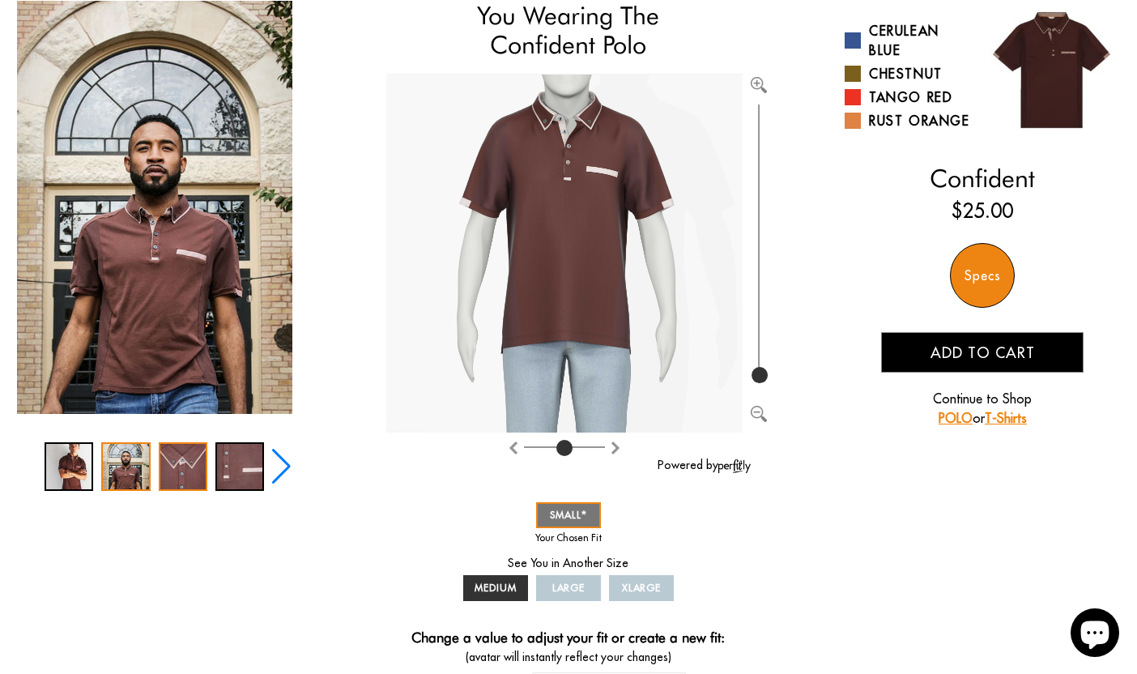
click at [172, 467] on div "3 / 5" at bounding box center [183, 466] width 49 height 49
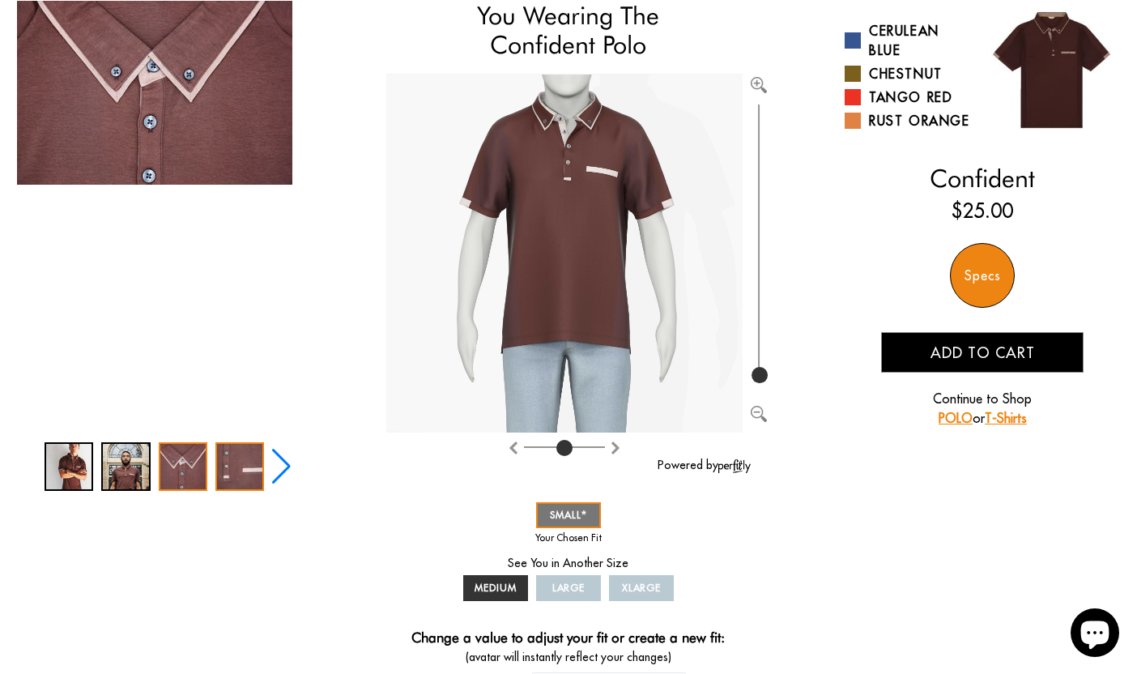
click at [251, 453] on div "4 / 5" at bounding box center [239, 466] width 49 height 49
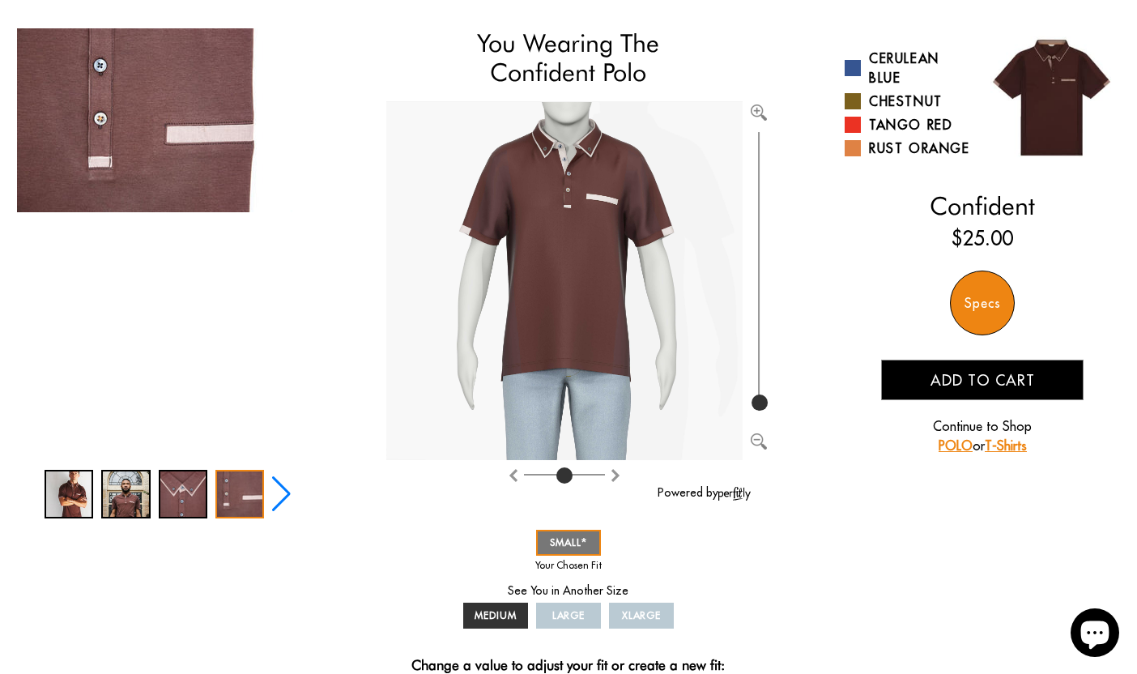
scroll to position [87, 0]
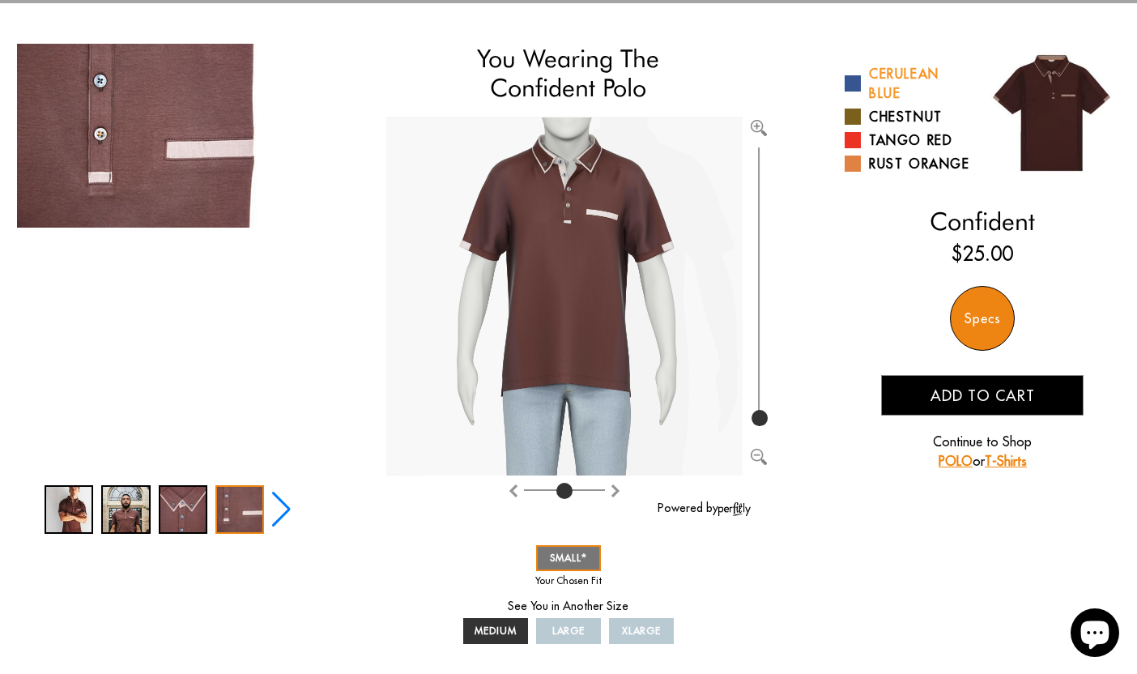
click at [854, 78] on span at bounding box center [853, 83] width 16 height 16
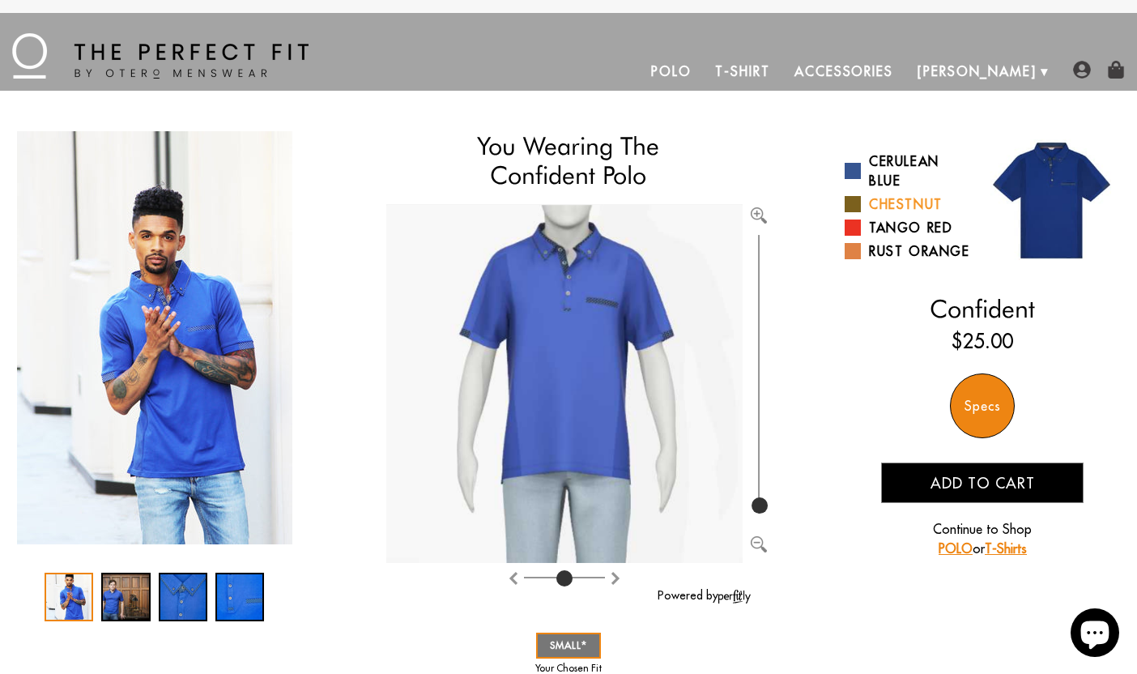
click at [856, 203] on span at bounding box center [853, 204] width 16 height 16
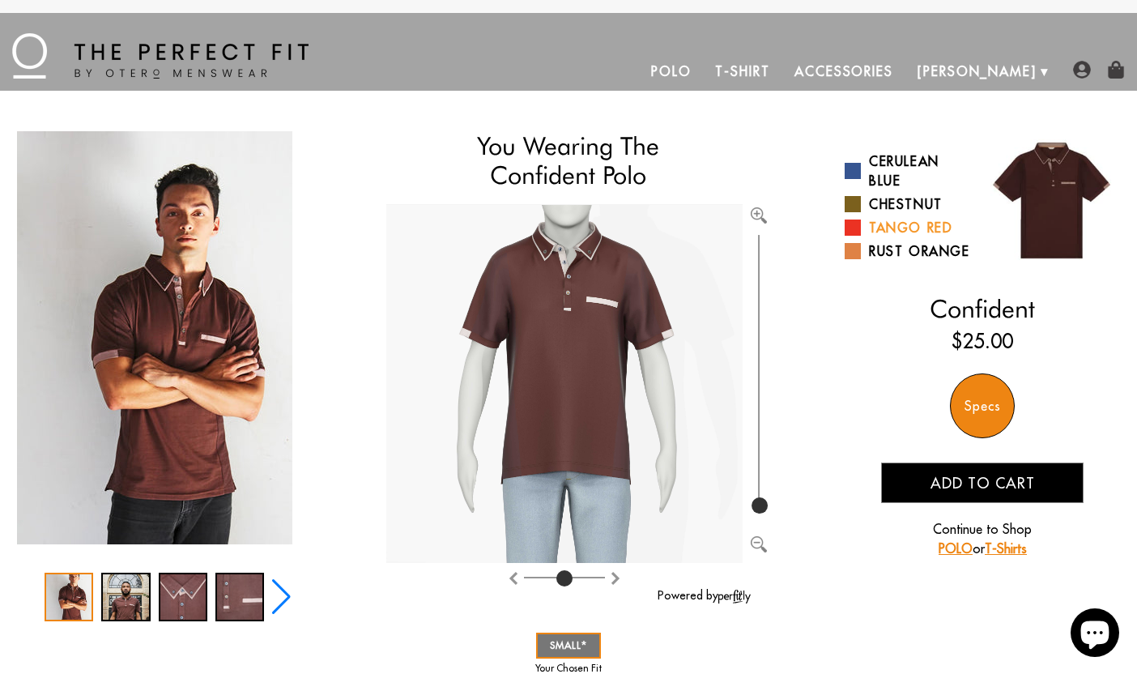
click at [851, 223] on span at bounding box center [853, 227] width 16 height 16
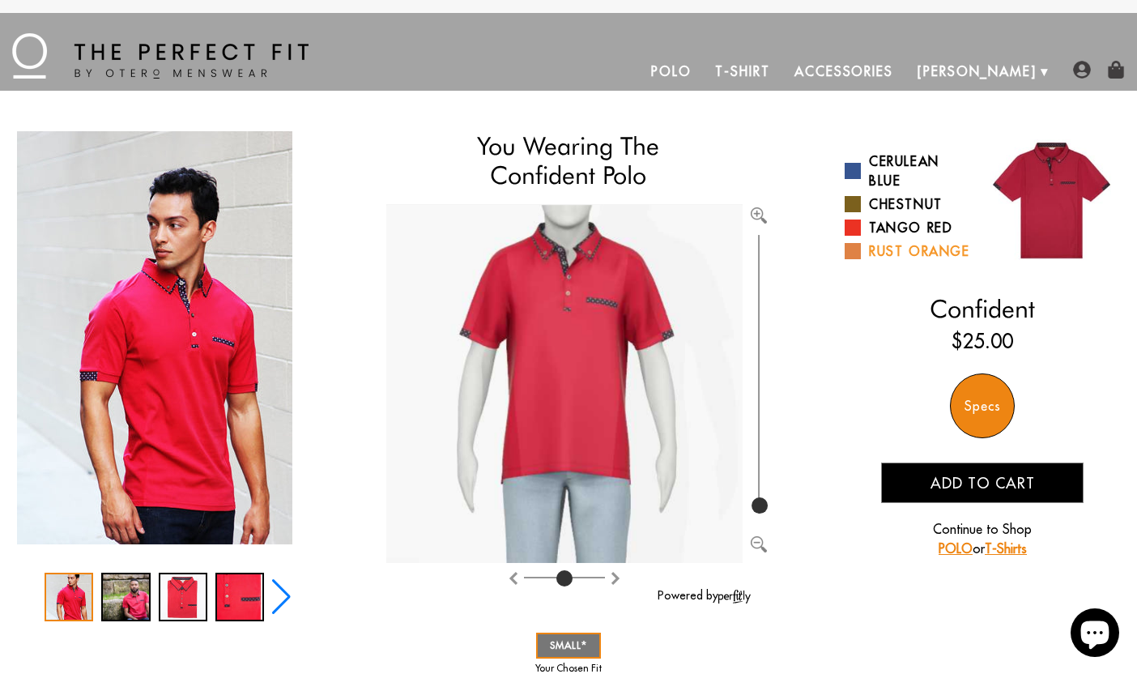
click at [854, 259] on span at bounding box center [853, 251] width 16 height 16
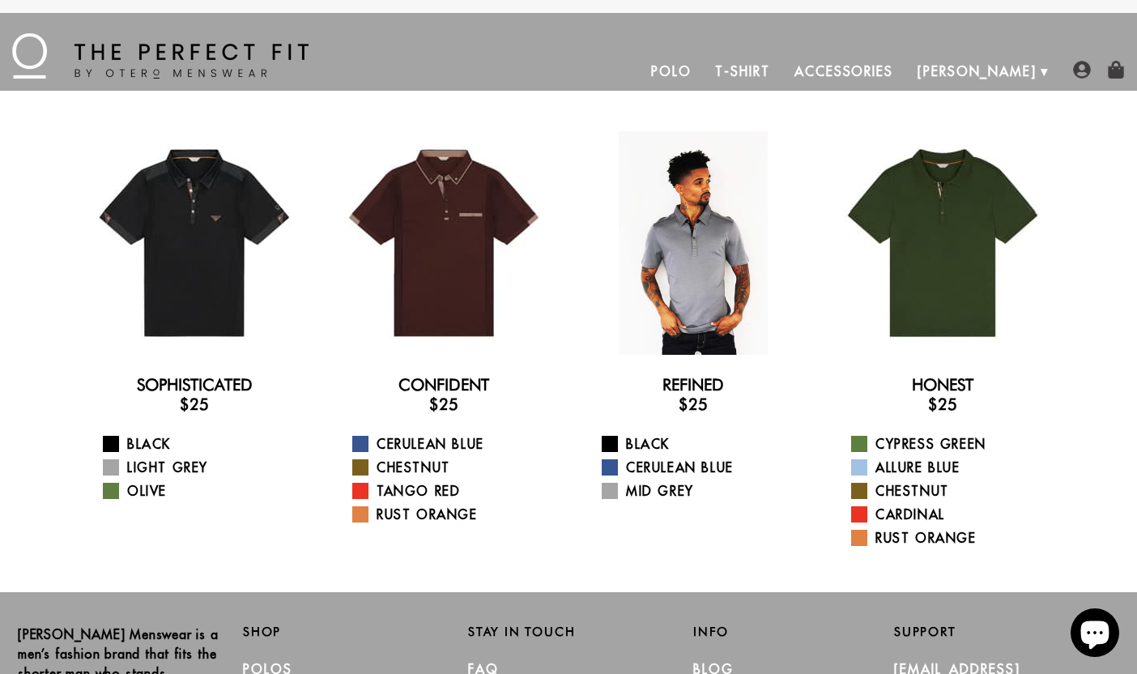
click at [696, 286] on div at bounding box center [693, 243] width 224 height 224
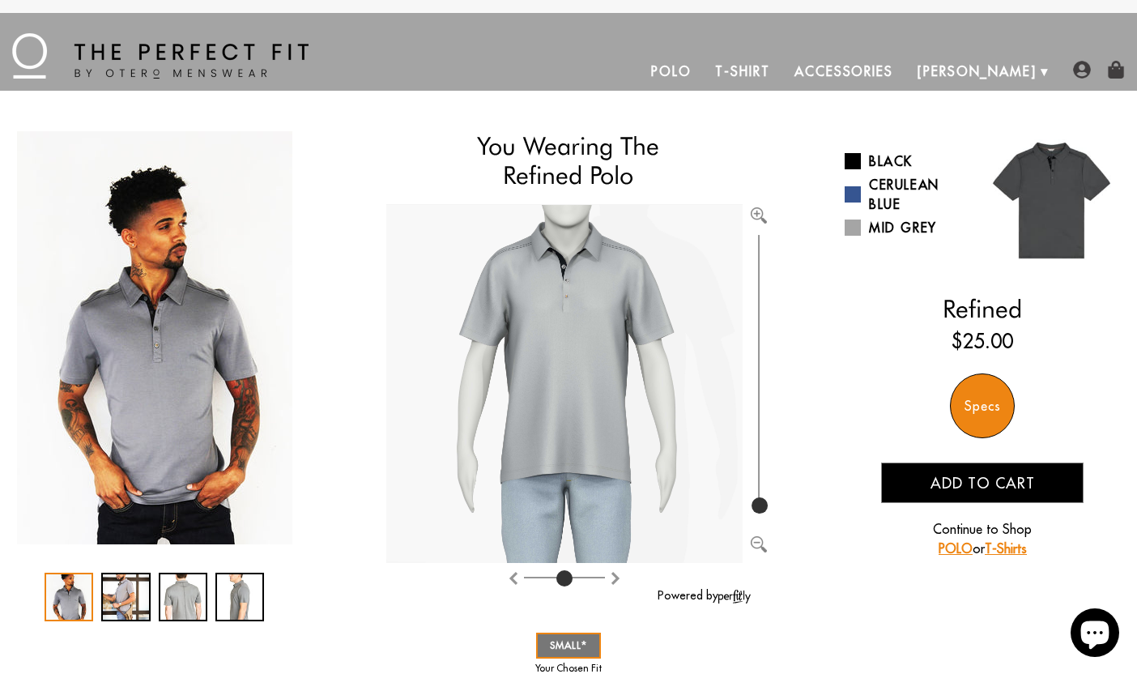
click at [63, 597] on div "1 / 4" at bounding box center [69, 597] width 49 height 49
click at [120, 590] on div "2 / 4" at bounding box center [125, 597] width 49 height 49
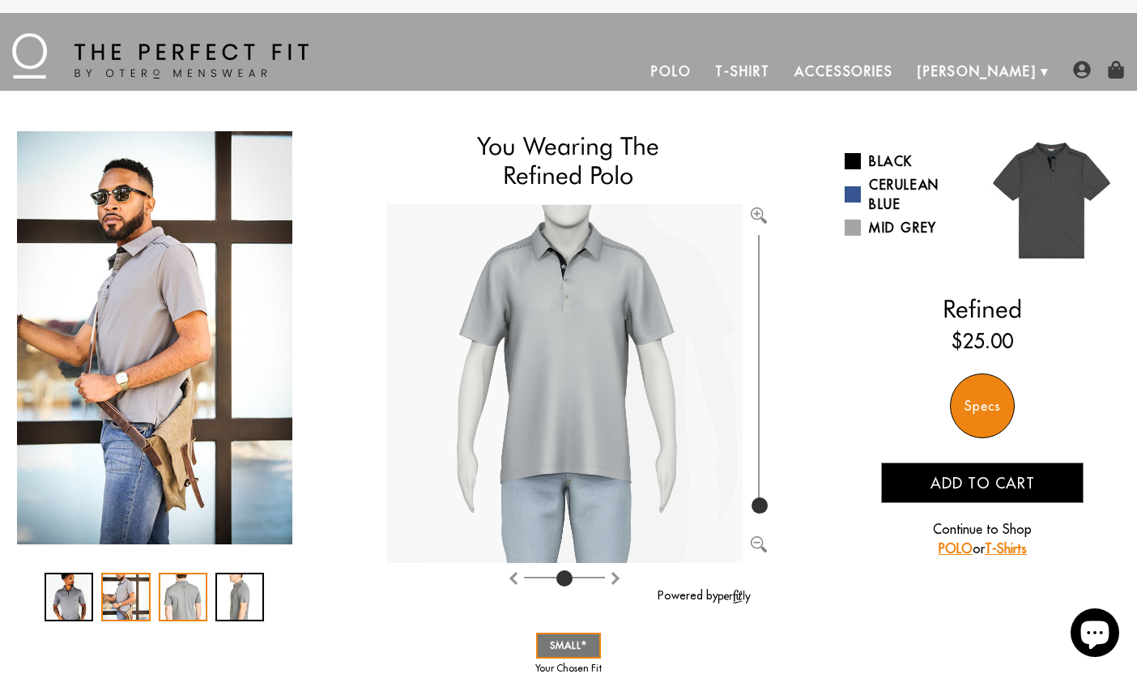
click at [175, 584] on div "3 / 4" at bounding box center [183, 597] width 49 height 49
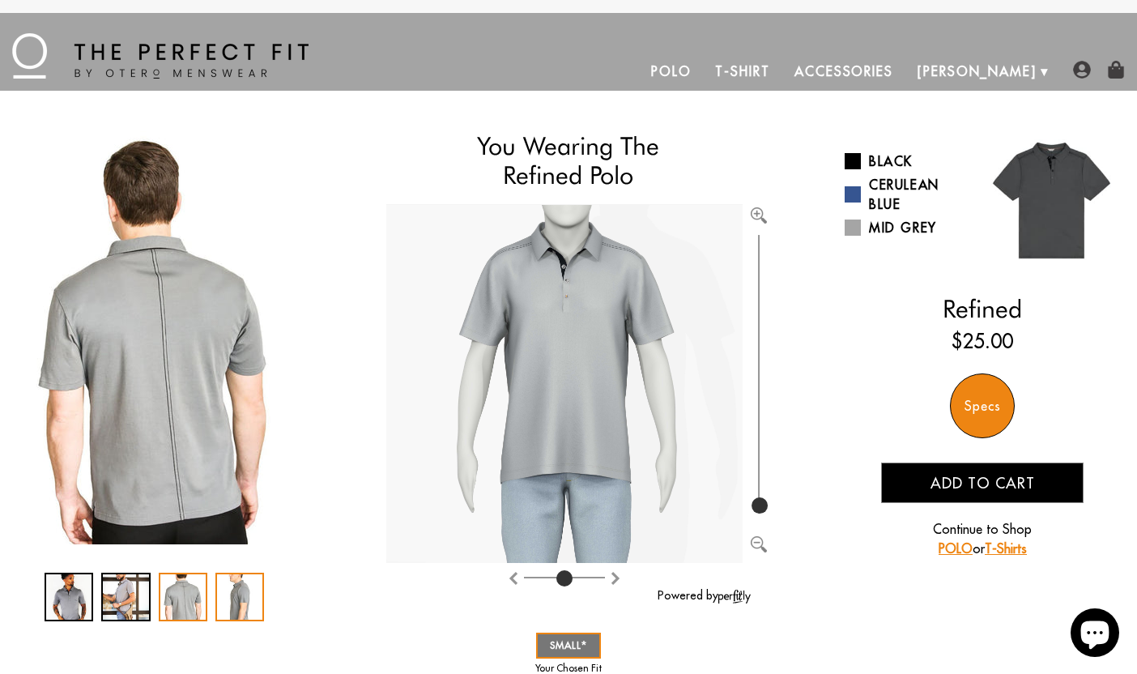
click at [236, 583] on div "4 / 4" at bounding box center [239, 597] width 49 height 49
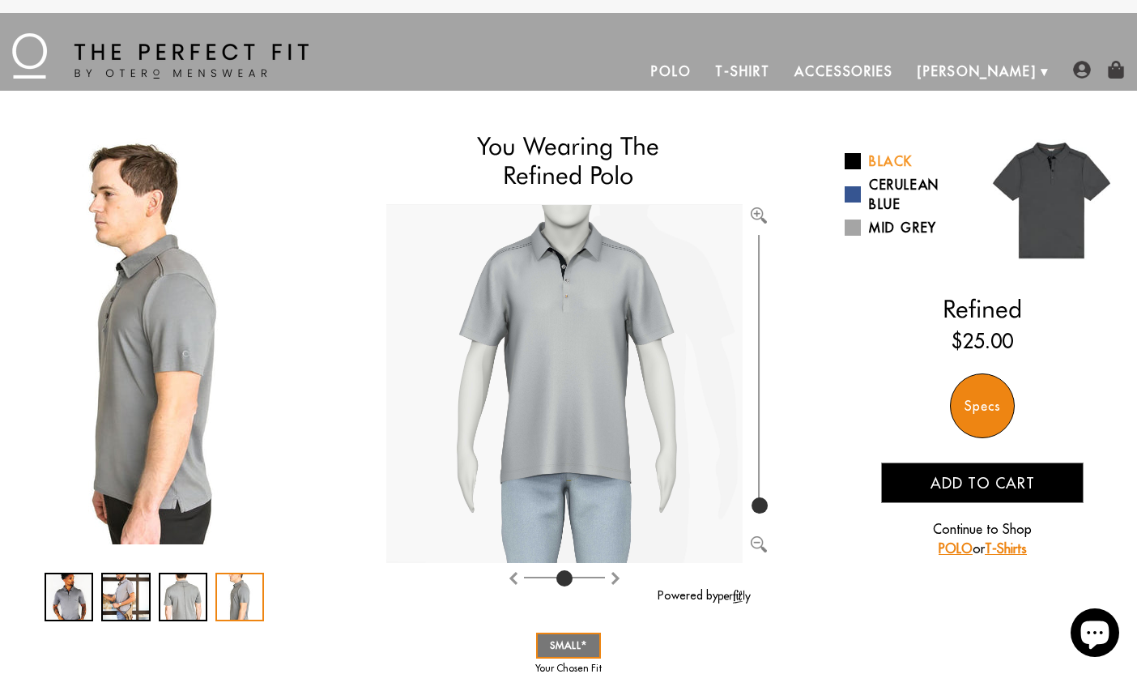
click at [853, 161] on span at bounding box center [853, 161] width 16 height 16
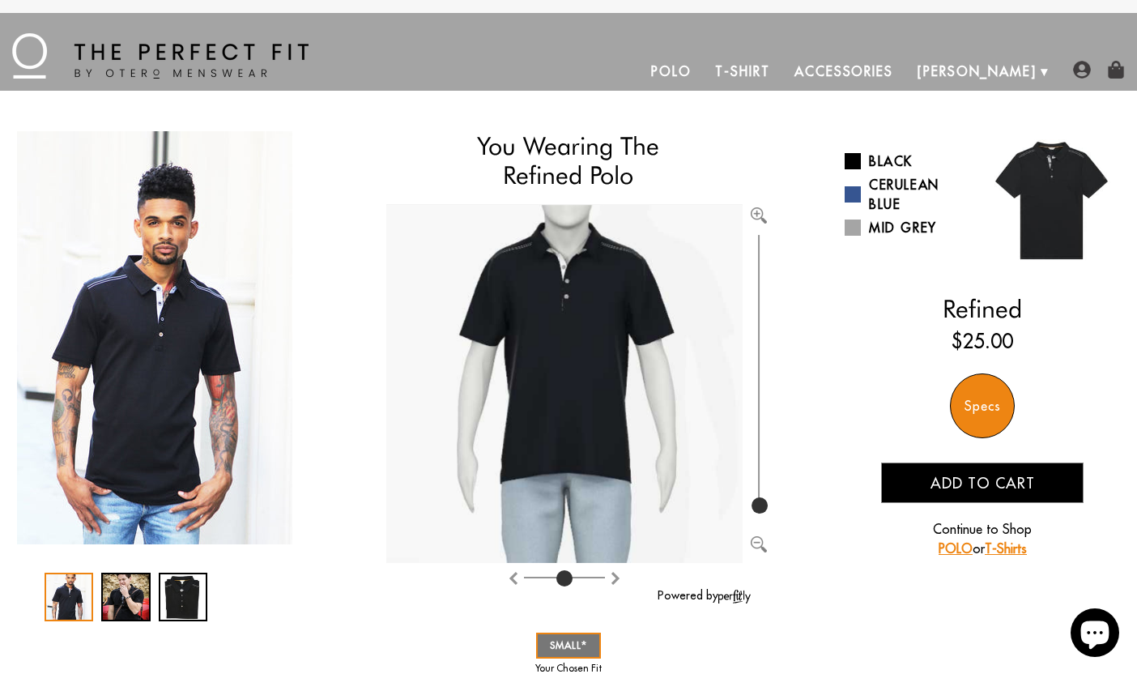
click at [207, 252] on img "1 / 3" at bounding box center [154, 337] width 275 height 413
click at [117, 600] on div "2 / 3" at bounding box center [125, 597] width 49 height 49
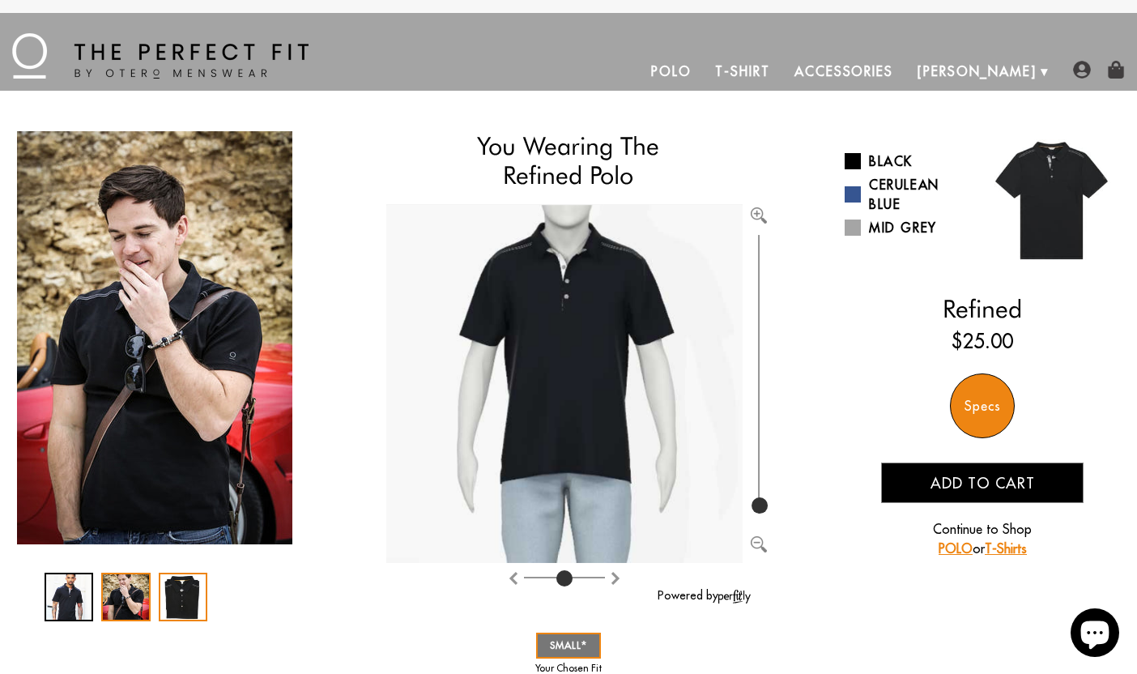
click at [202, 594] on div "3 / 3" at bounding box center [183, 597] width 49 height 49
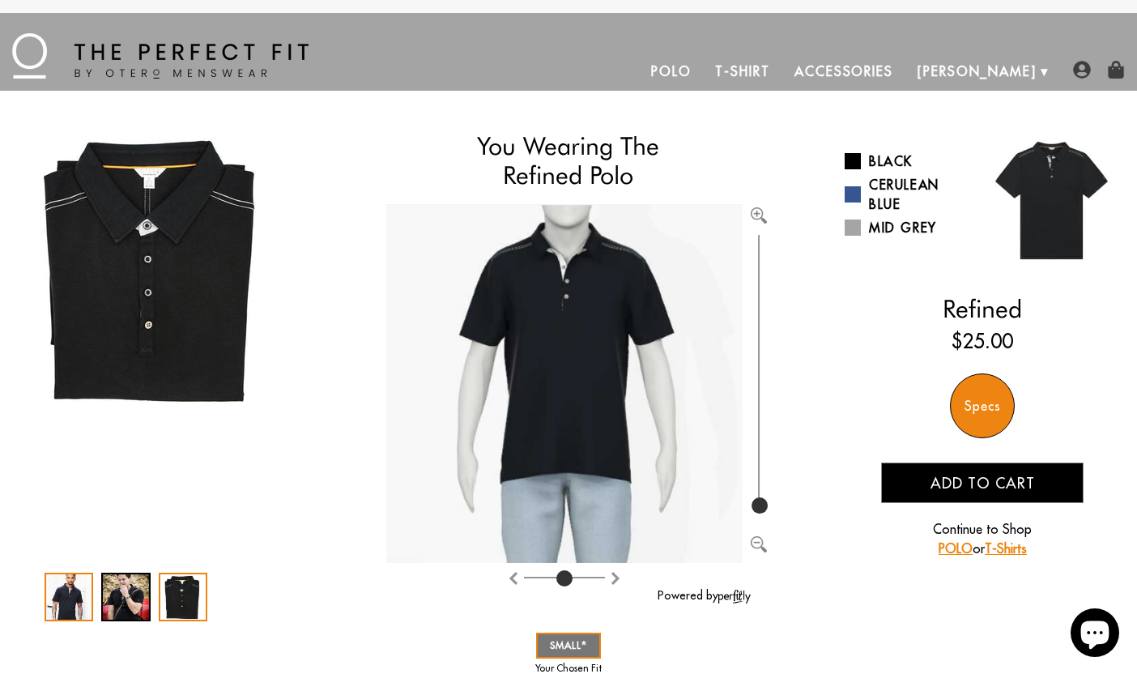
click at [62, 596] on div "1 / 3" at bounding box center [69, 597] width 49 height 49
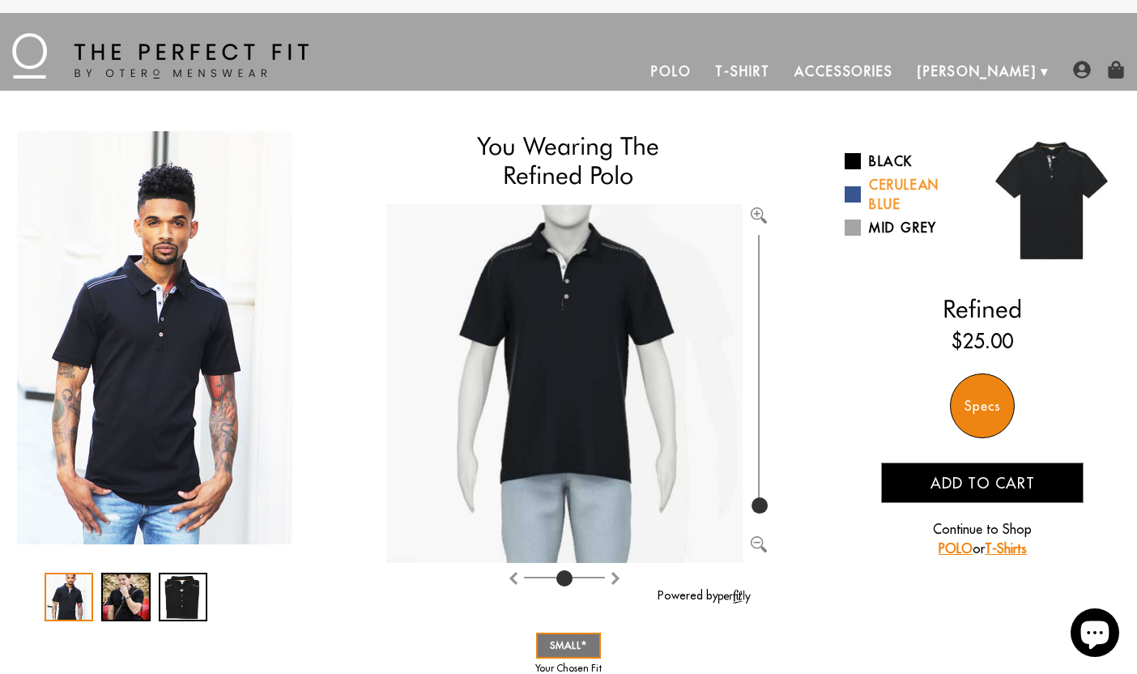
click at [857, 185] on link "Cerulean Blue" at bounding box center [908, 194] width 126 height 39
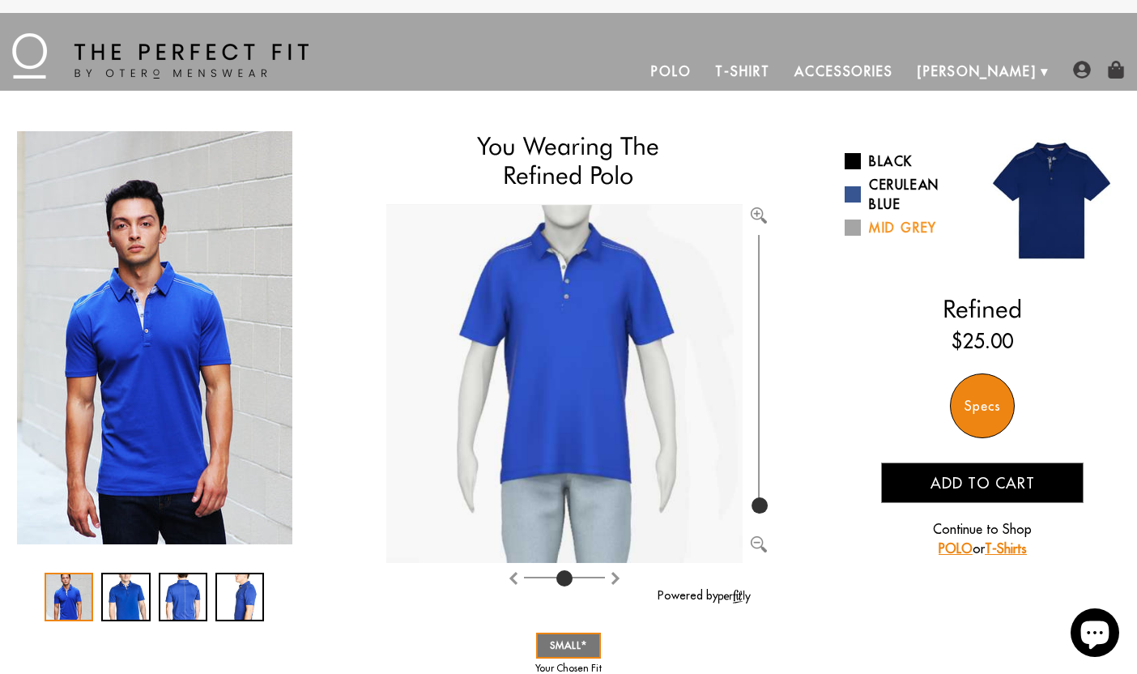
click at [854, 227] on span at bounding box center [853, 227] width 16 height 16
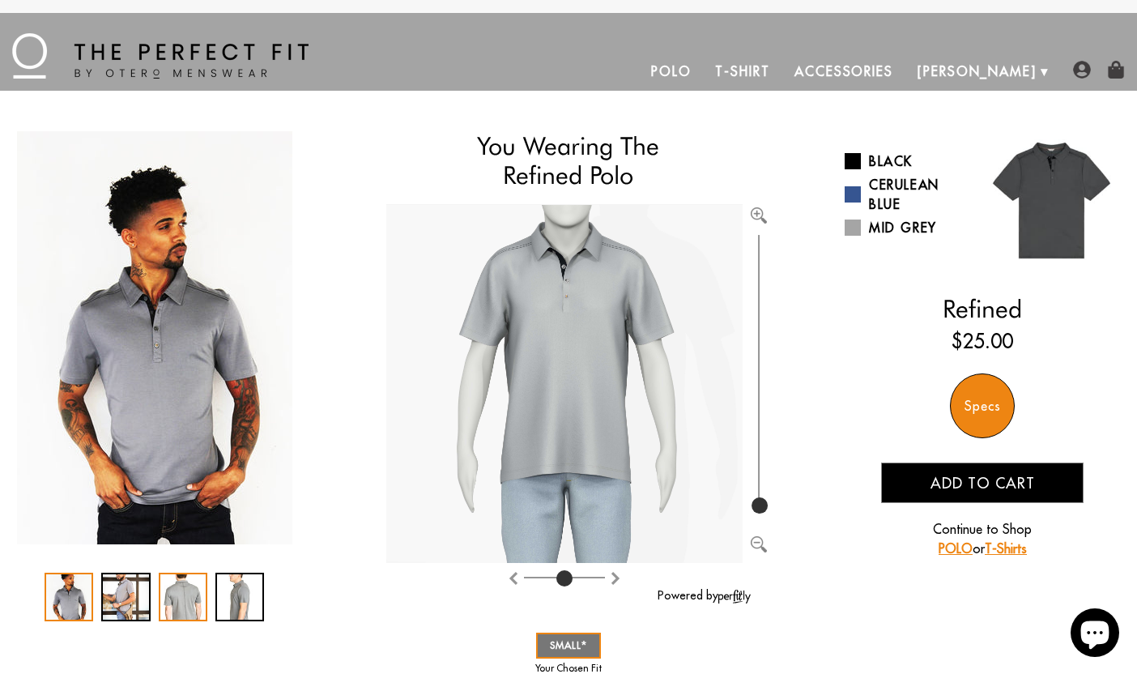
click at [185, 594] on div "3 / 4" at bounding box center [183, 597] width 49 height 49
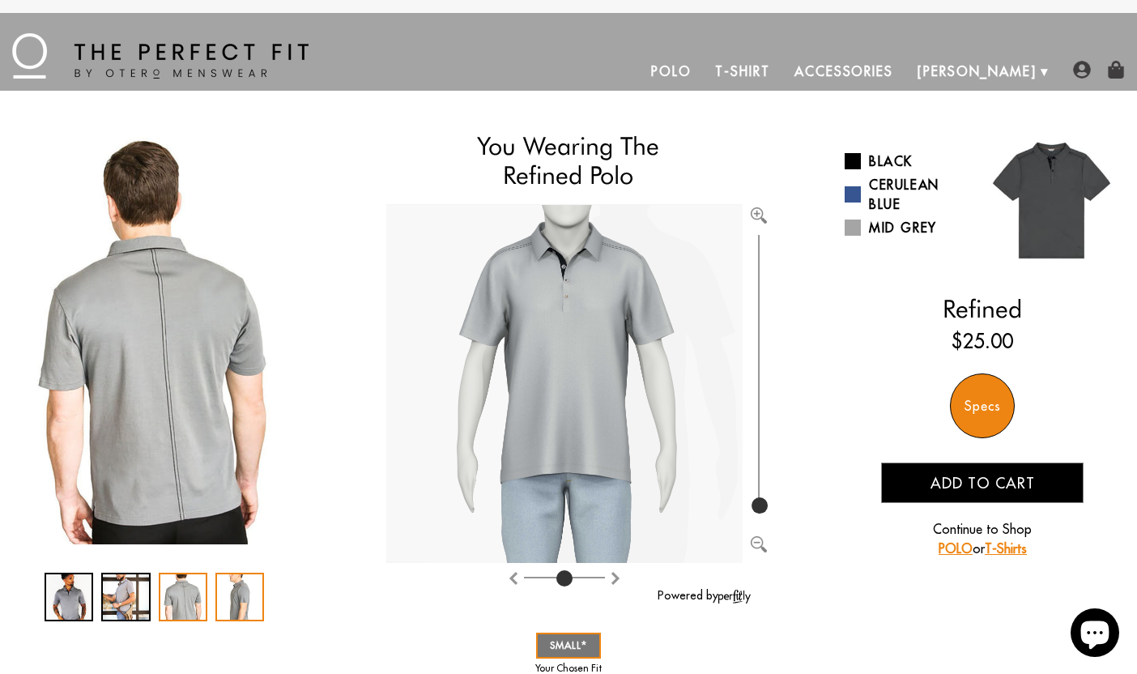
click at [256, 585] on div "4 / 4" at bounding box center [239, 597] width 49 height 49
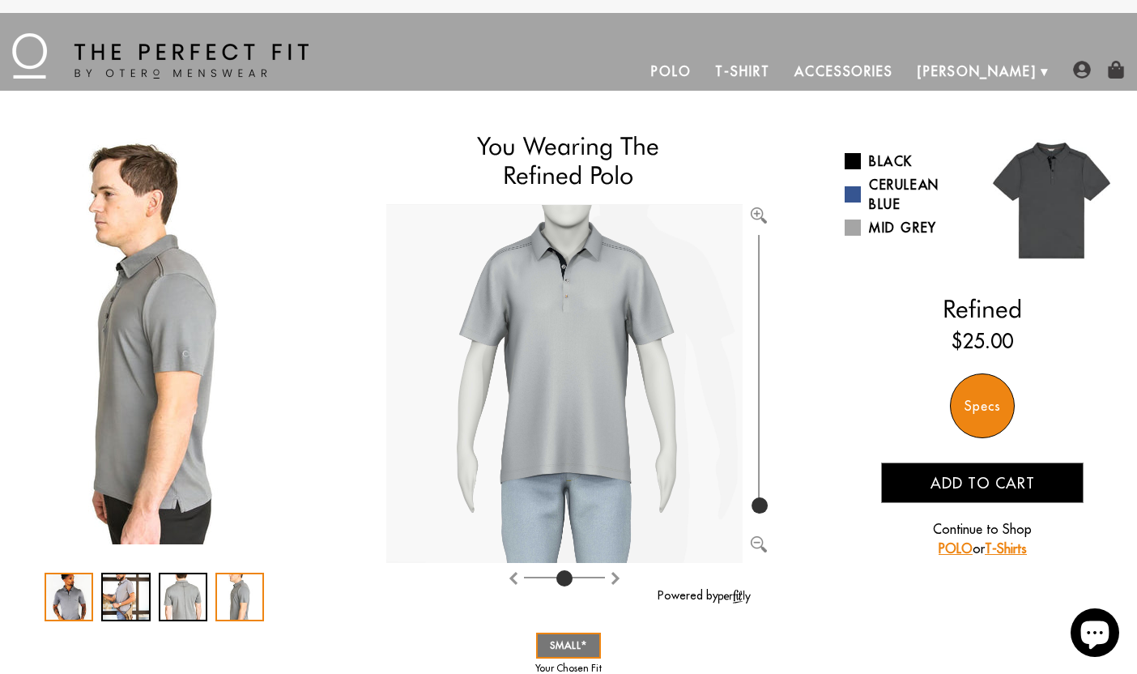
click at [78, 586] on div "1 / 4" at bounding box center [69, 597] width 49 height 49
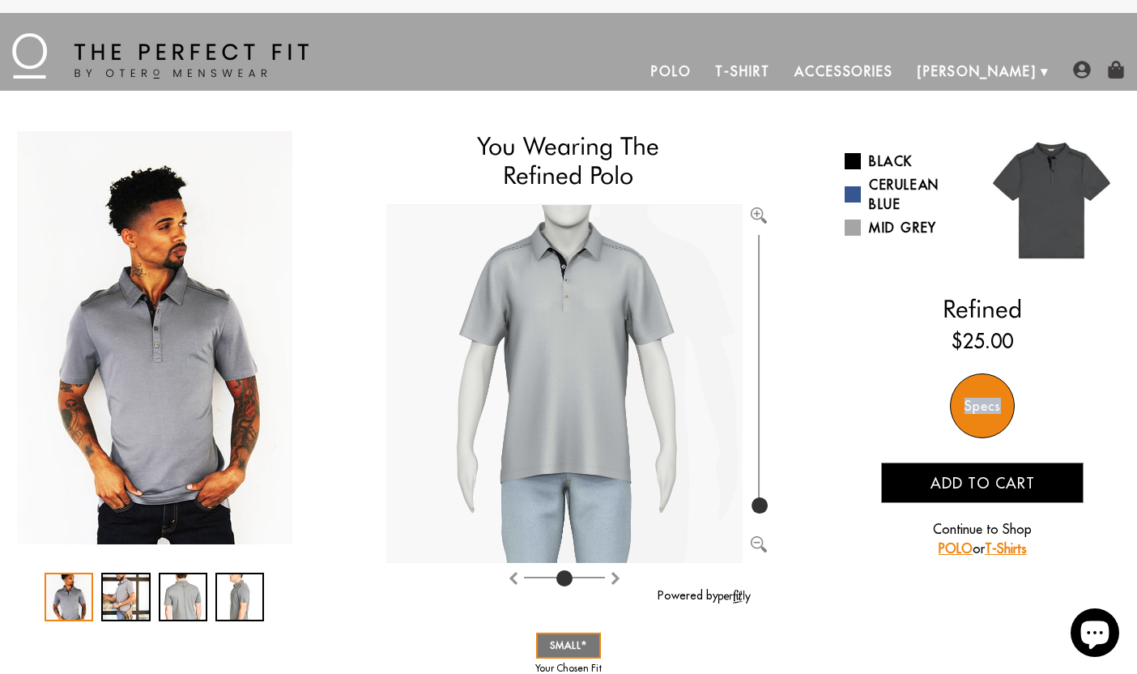
click at [992, 378] on div "Specs" at bounding box center [982, 405] width 65 height 65
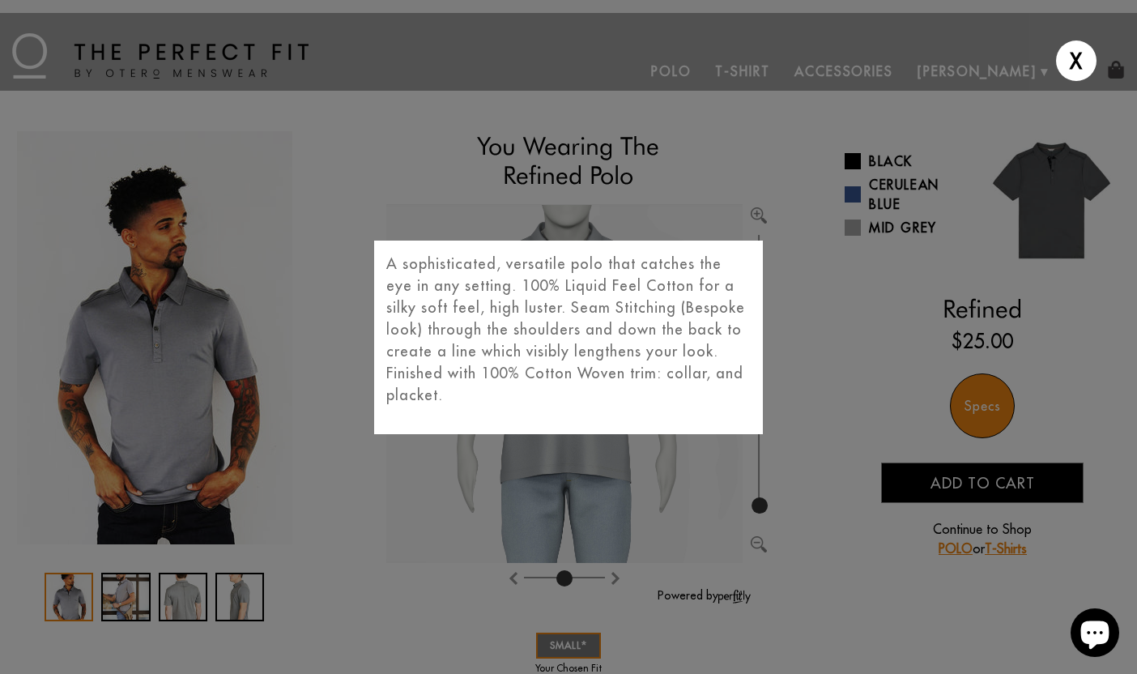
click at [864, 313] on div "X A sophisticated, versatile polo that catches the eye in any setting. 100% Liq…" at bounding box center [568, 337] width 1137 height 674
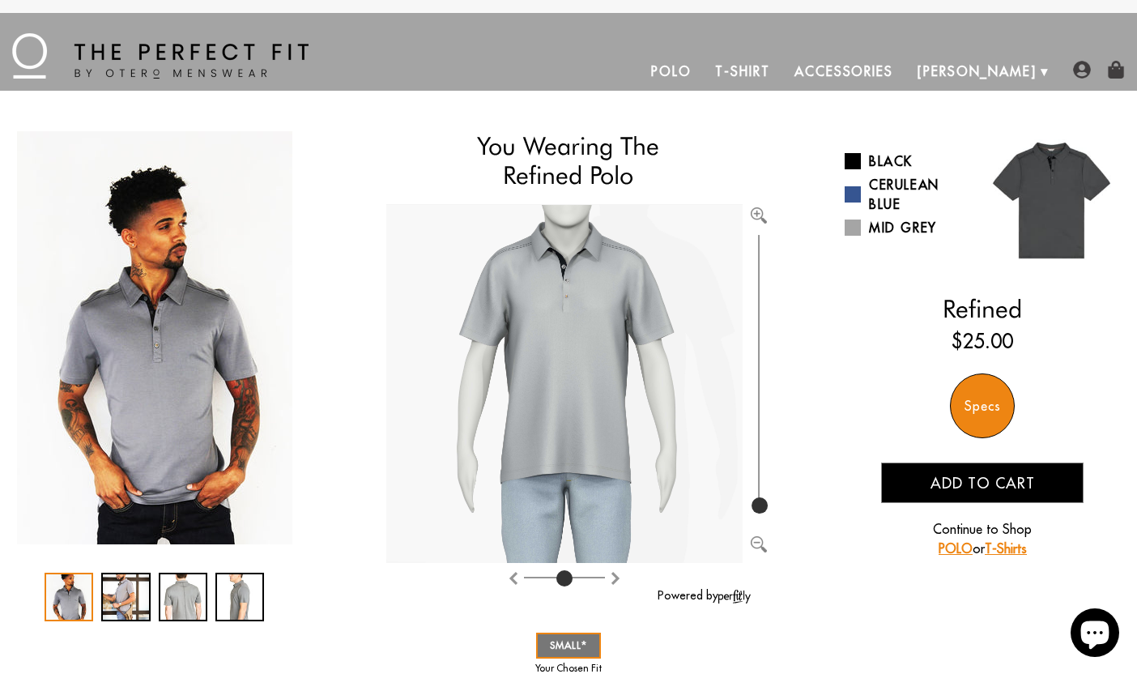
click at [1080, 64] on img at bounding box center [1082, 70] width 18 height 18
